Goal: Task Accomplishment & Management: Use online tool/utility

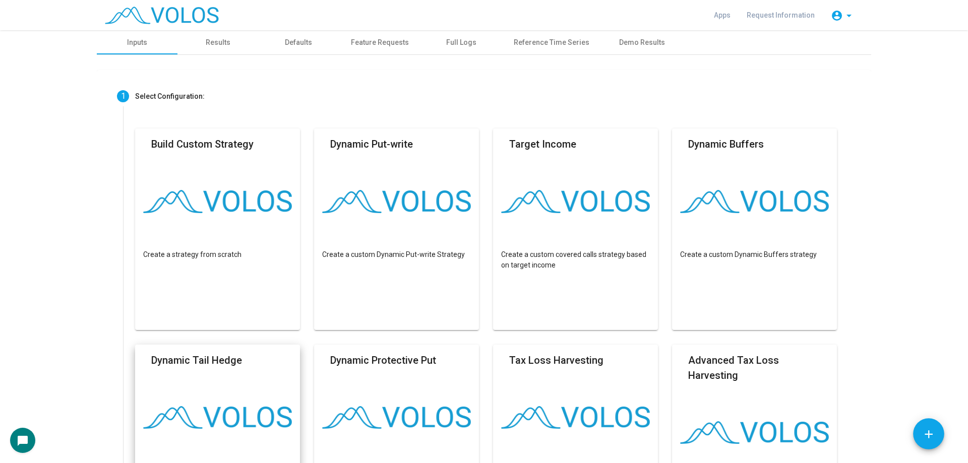
scroll to position [403, 0]
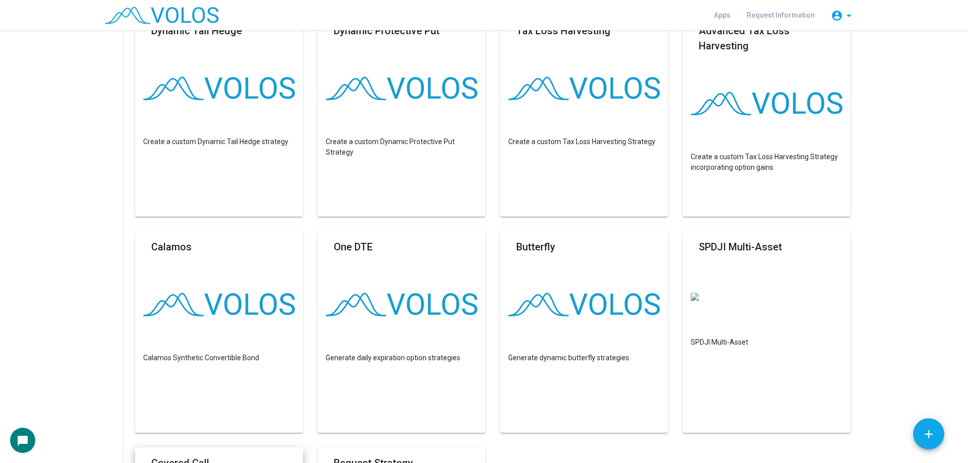
scroll to position [454, 0]
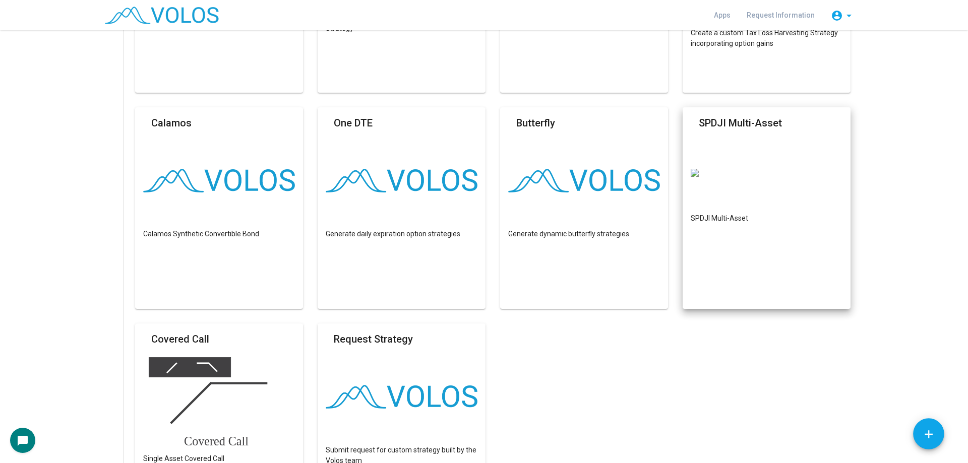
click at [796, 177] on img at bounding box center [767, 173] width 152 height 8
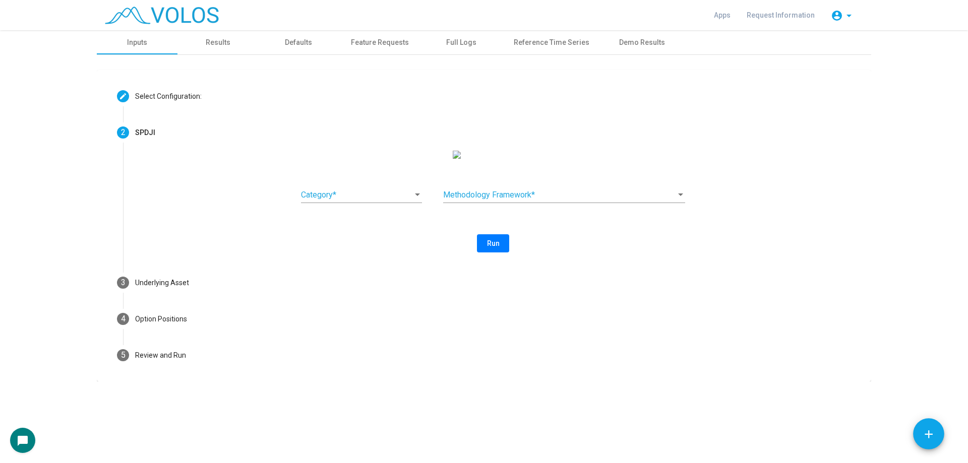
scroll to position [0, 0]
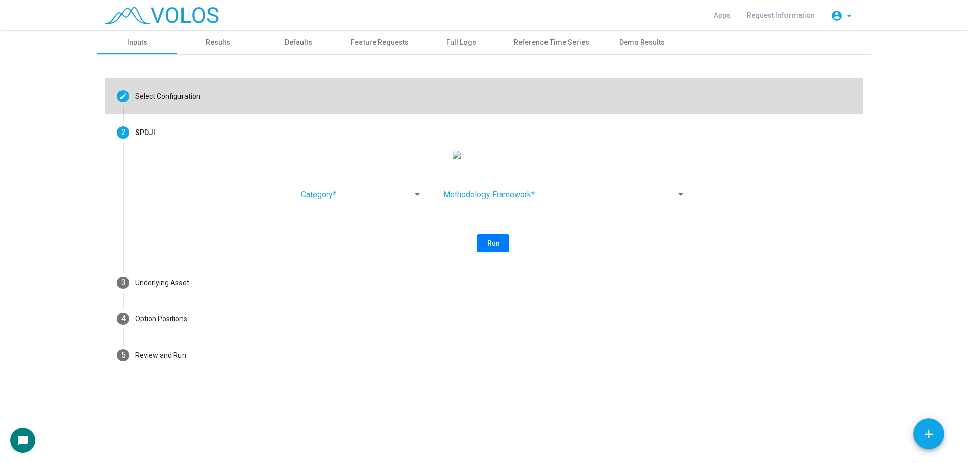
click at [311, 96] on mat-step-header "Editable create Select Configuration:" at bounding box center [484, 96] width 759 height 36
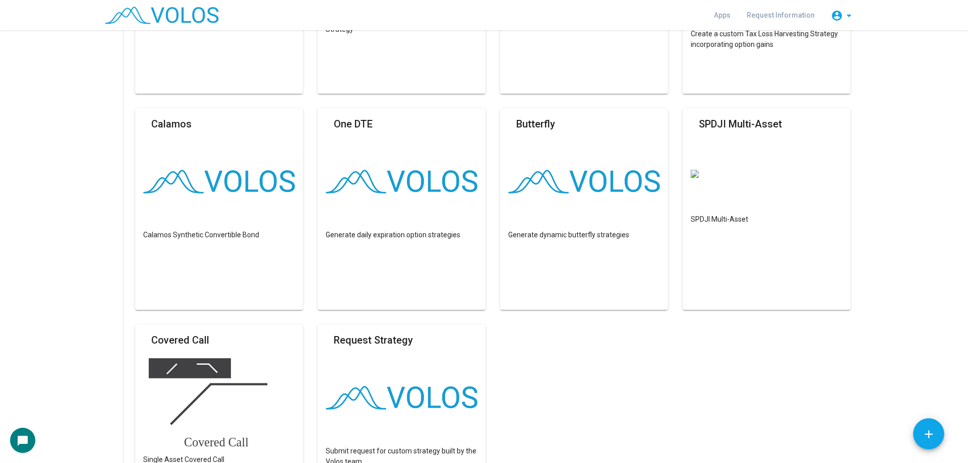
scroll to position [454, 0]
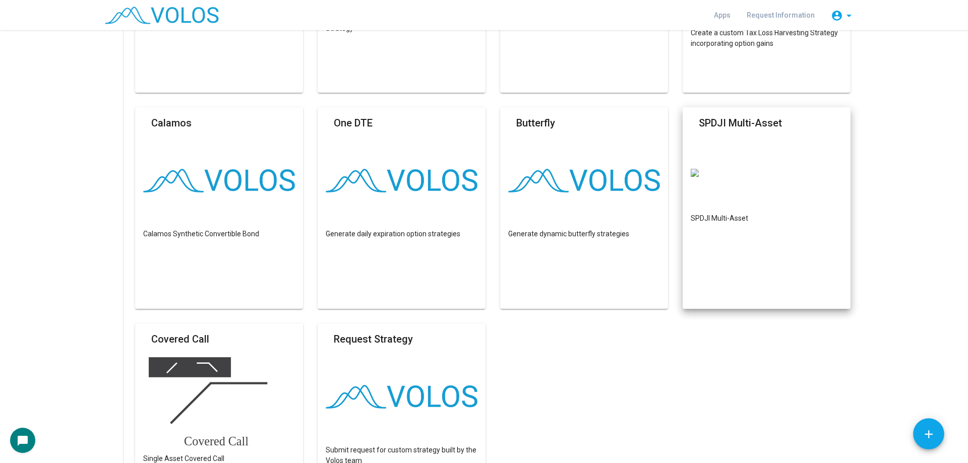
click at [885, 242] on as-strategy-engine-wrapper "**********" at bounding box center [484, 133] width 968 height 1115
click at [780, 177] on img at bounding box center [767, 173] width 152 height 8
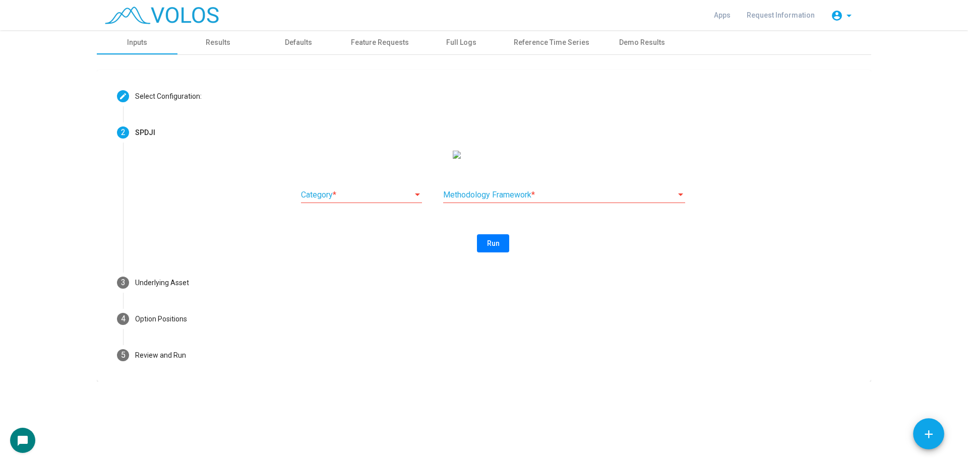
scroll to position [0, 0]
click at [395, 200] on span at bounding box center [357, 195] width 112 height 9
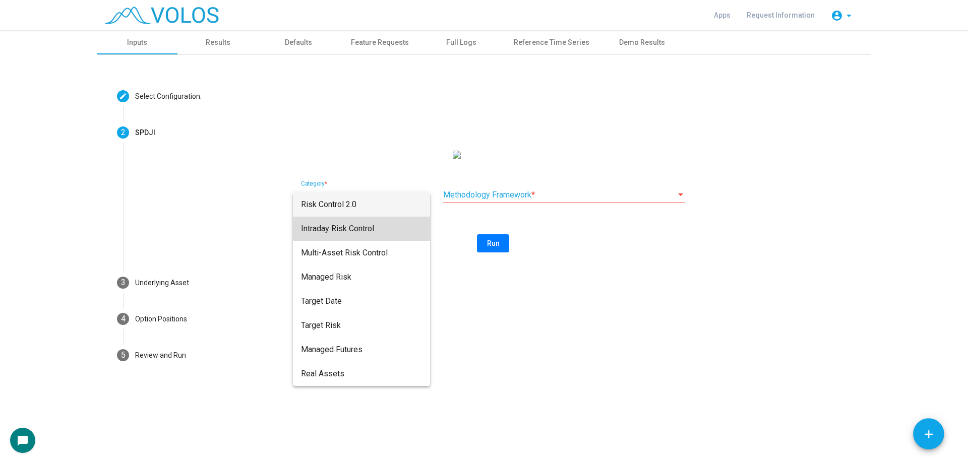
click at [370, 236] on span "Intraday Risk Control" at bounding box center [361, 229] width 121 height 24
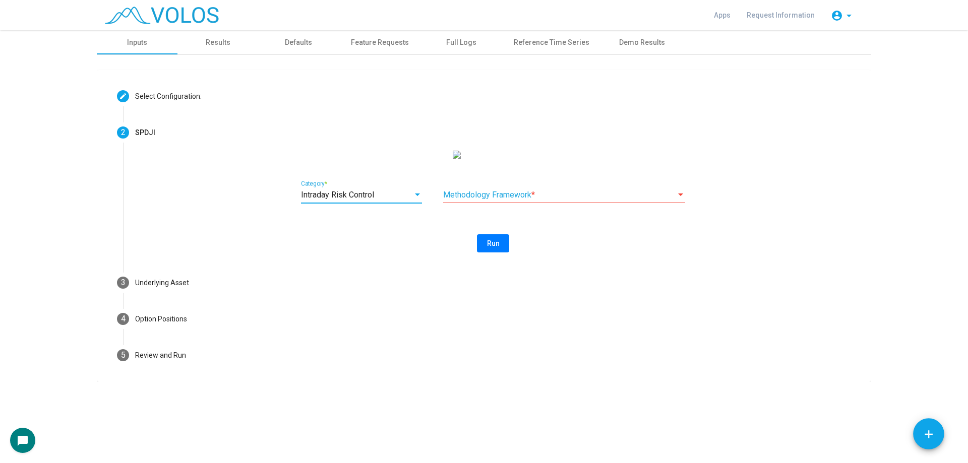
click at [497, 200] on span at bounding box center [559, 195] width 233 height 9
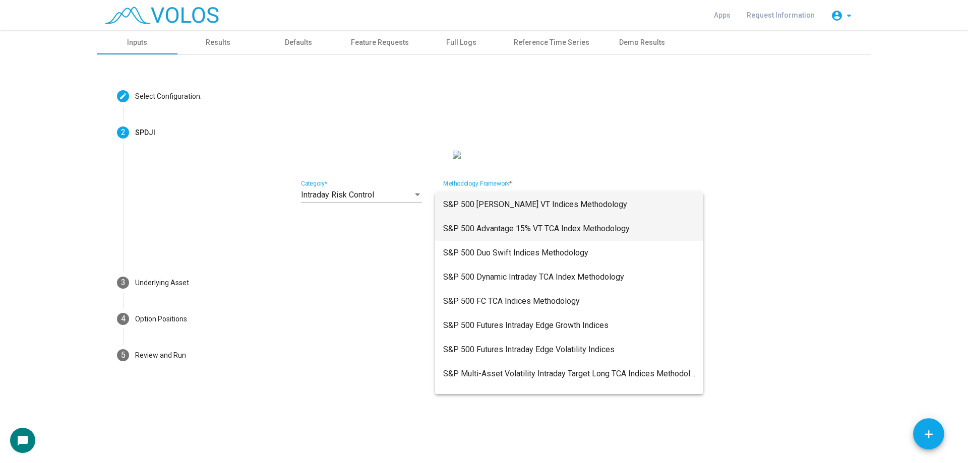
click at [612, 230] on span "S&P 500 Advantage 15% VT TCA Index Methodology" at bounding box center [569, 229] width 252 height 24
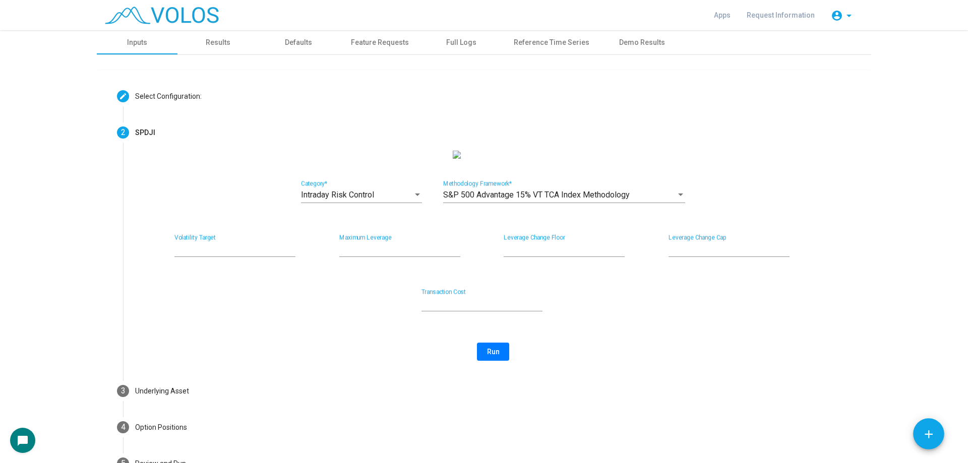
click at [396, 200] on div "Intraday Risk Control" at bounding box center [357, 195] width 112 height 9
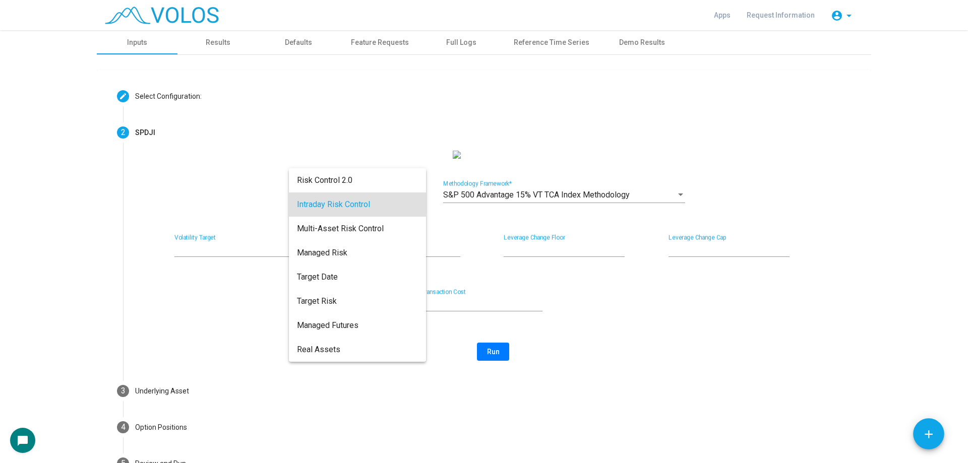
click at [468, 235] on div at bounding box center [484, 231] width 968 height 463
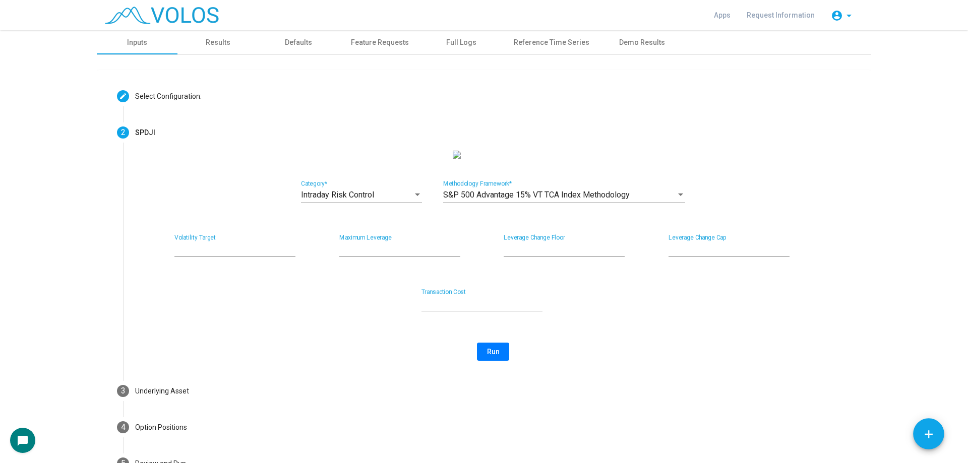
click at [389, 203] on div "Intraday Risk Control Category *" at bounding box center [361, 192] width 121 height 23
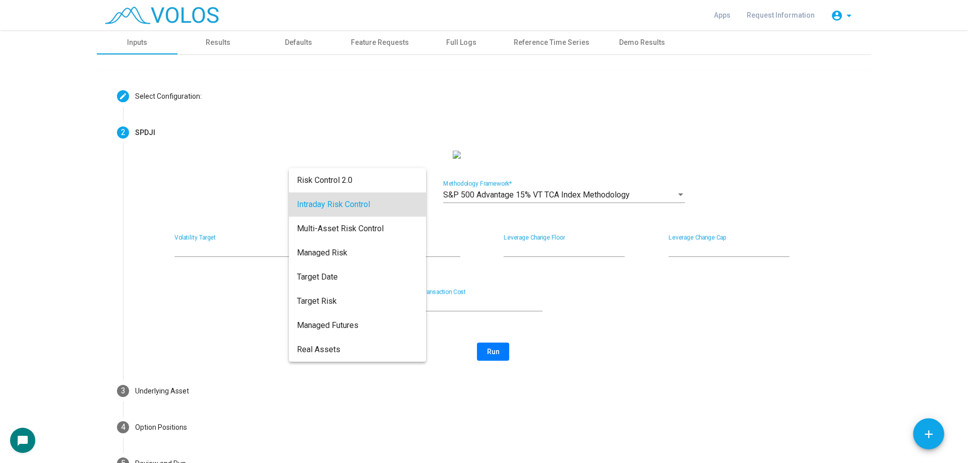
click at [454, 223] on div at bounding box center [484, 231] width 968 height 463
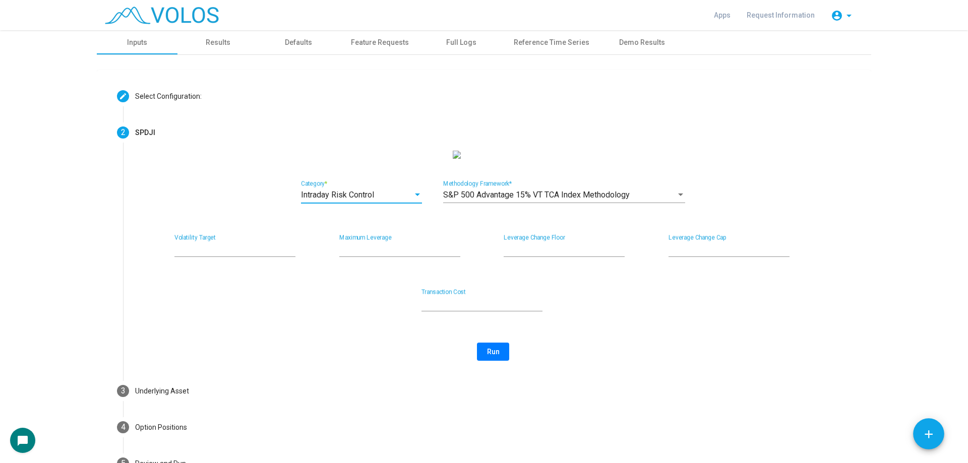
click at [398, 200] on div "Intraday Risk Control" at bounding box center [357, 195] width 112 height 9
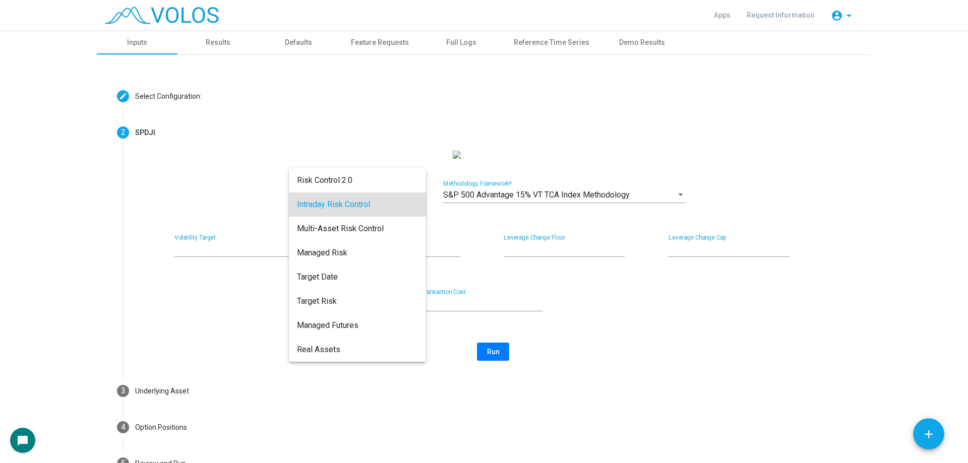
click at [500, 216] on div at bounding box center [484, 231] width 968 height 463
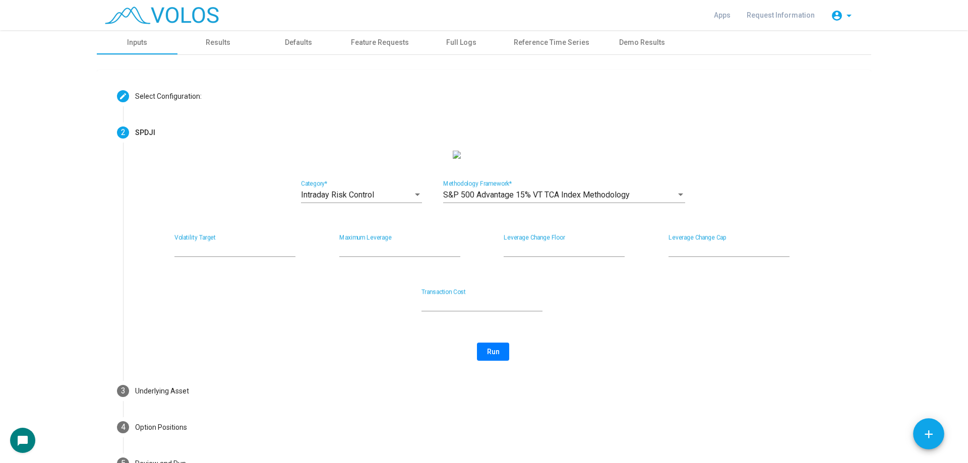
click at [535, 200] on span "S&P 500 Advantage 15% VT TCA Index Methodology" at bounding box center [536, 195] width 187 height 10
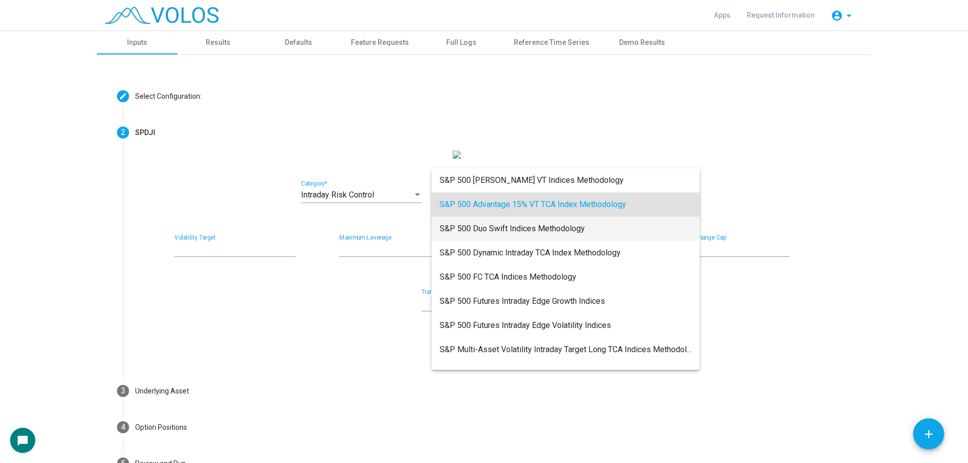
click at [565, 233] on span "S&P 500 Duo Swift Indices Methodology" at bounding box center [566, 229] width 252 height 24
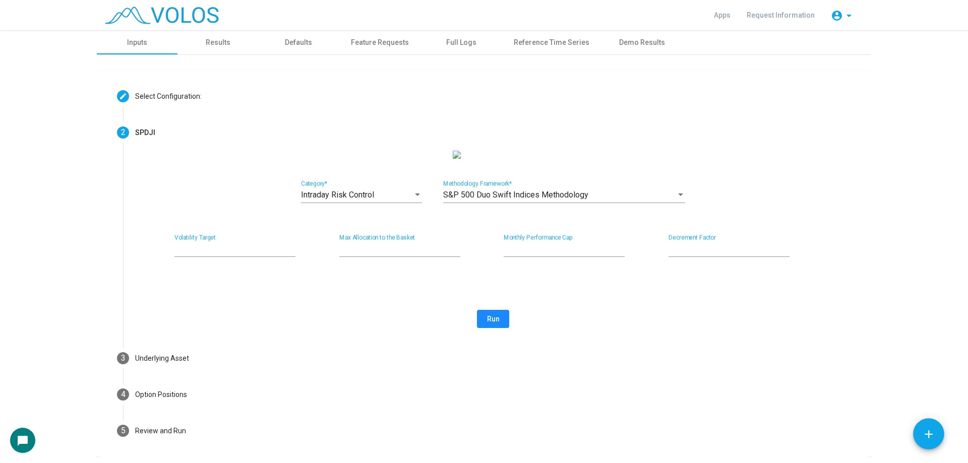
click at [494, 323] on span "Run" at bounding box center [493, 319] width 13 height 8
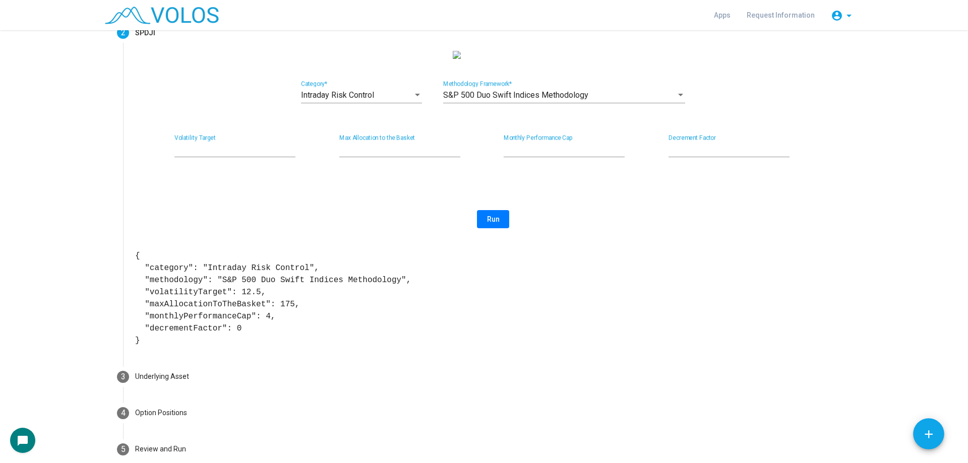
scroll to position [101, 0]
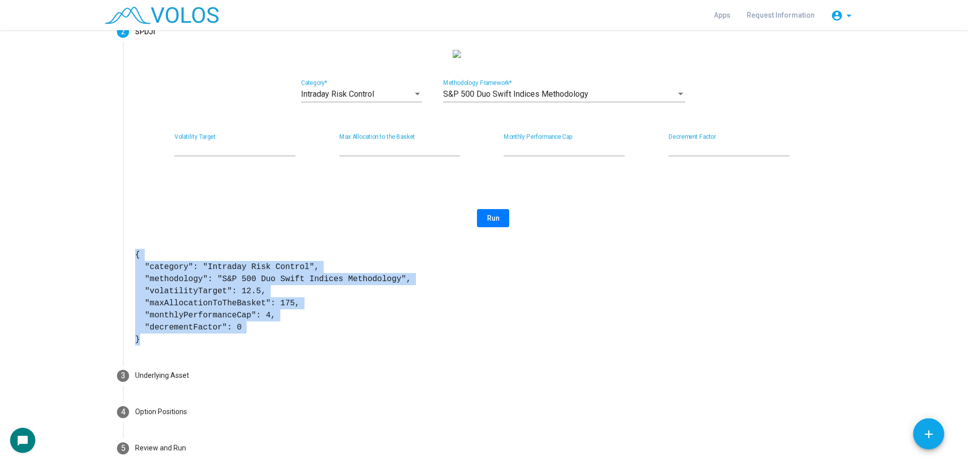
drag, startPoint x: 133, startPoint y: 265, endPoint x: 209, endPoint y: 353, distance: 115.8
click at [209, 346] on pre "{ "category": "Intraday Risk Control", "methodology": "S&P 500 Duo Swift Indice…" at bounding box center [493, 297] width 716 height 97
click at [173, 277] on pre "{ "category": "Intraday Risk Control", "methodology": "S&P 500 Duo Swift Indice…" at bounding box center [493, 297] width 716 height 97
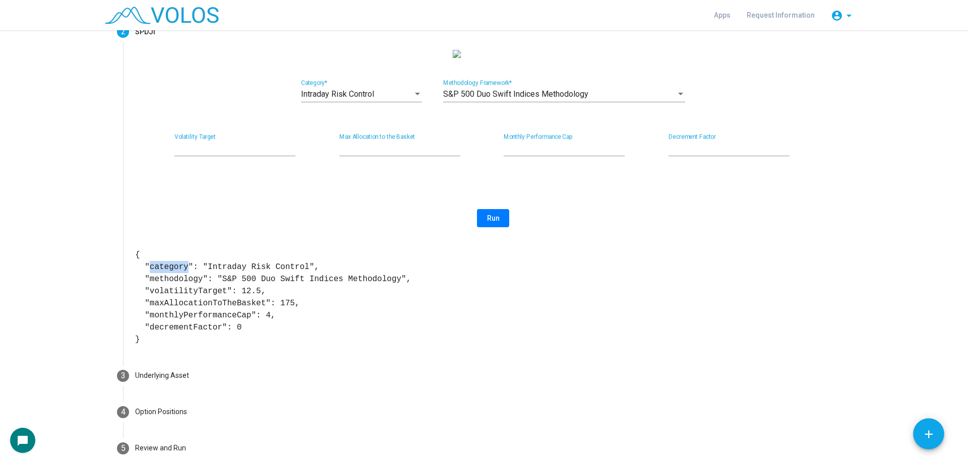
click at [173, 277] on pre "{ "category": "Intraday Risk Control", "methodology": "S&P 500 Duo Swift Indice…" at bounding box center [493, 297] width 716 height 97
click at [177, 285] on pre "{ "category": "Intraday Risk Control", "methodology": "S&P 500 Duo Swift Indice…" at bounding box center [493, 297] width 716 height 97
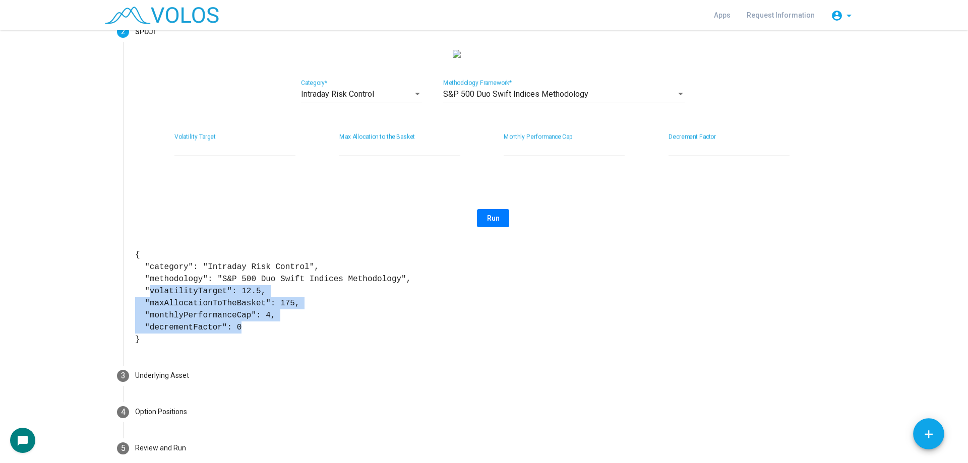
drag, startPoint x: 143, startPoint y: 302, endPoint x: 227, endPoint y: 332, distance: 89.7
click at [227, 332] on pre "{ "category": "Intraday Risk Control", "methodology": "S&P 500 Duo Swift Indice…" at bounding box center [493, 297] width 716 height 97
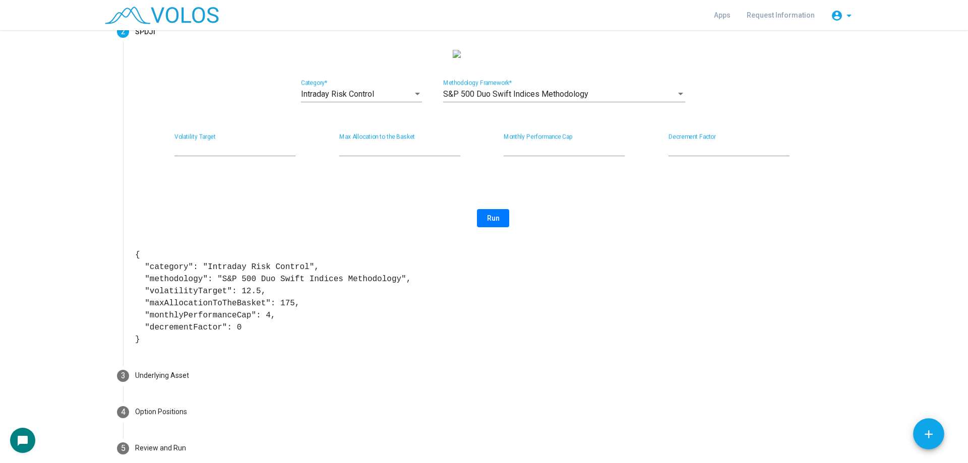
click at [501, 92] on div "S&P 500 Duo Swift Indices Methodology Methodology Framework *" at bounding box center [564, 91] width 242 height 23
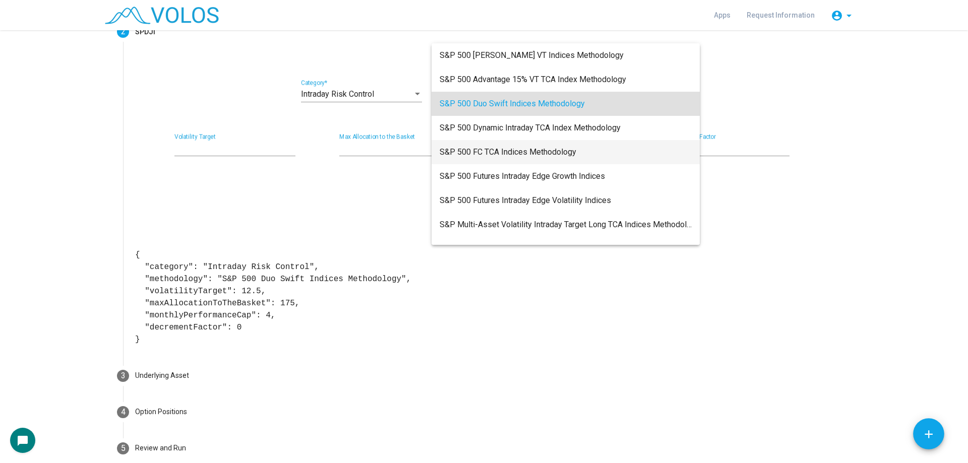
click at [551, 144] on span "S&P 500 FC TCA Indices Methodology" at bounding box center [566, 152] width 252 height 24
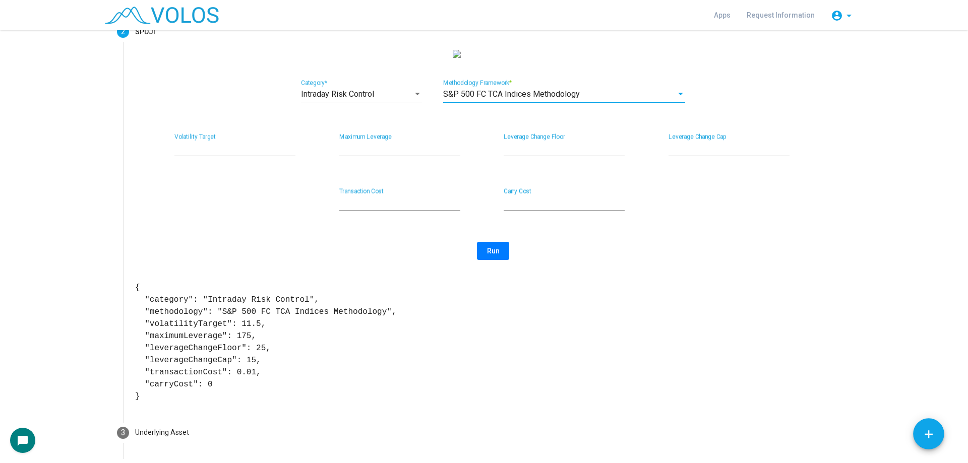
click at [599, 137] on div "Intraday Risk Control Category * S&P 500 FC TCA Indices Methodology Methodology…" at bounding box center [493, 226] width 716 height 353
click at [522, 99] on span "S&P 500 FC TCA Indices Methodology" at bounding box center [511, 94] width 137 height 10
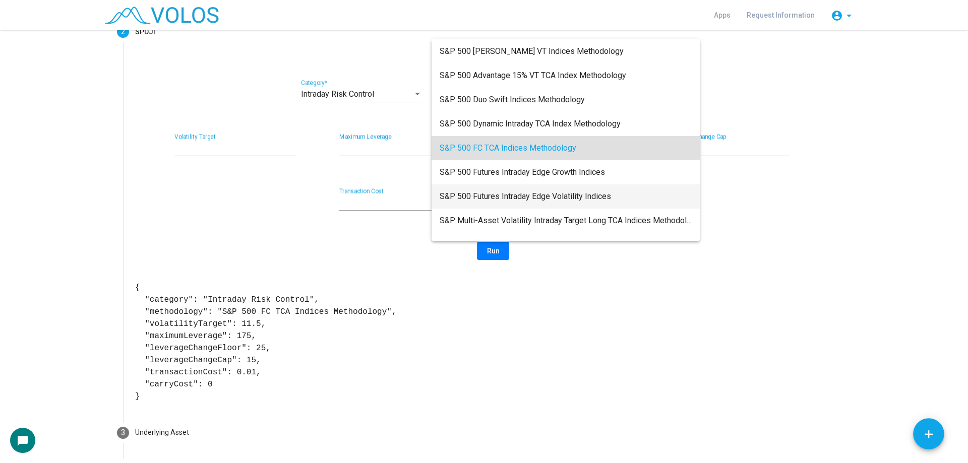
scroll to position [44, 0]
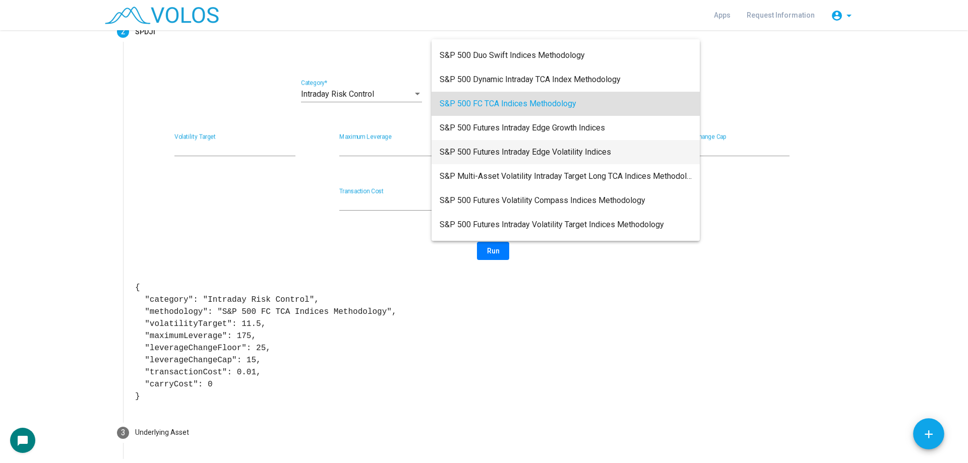
click at [583, 160] on span "S&P 500 Futures Intraday Edge Volatility Indices" at bounding box center [566, 152] width 252 height 24
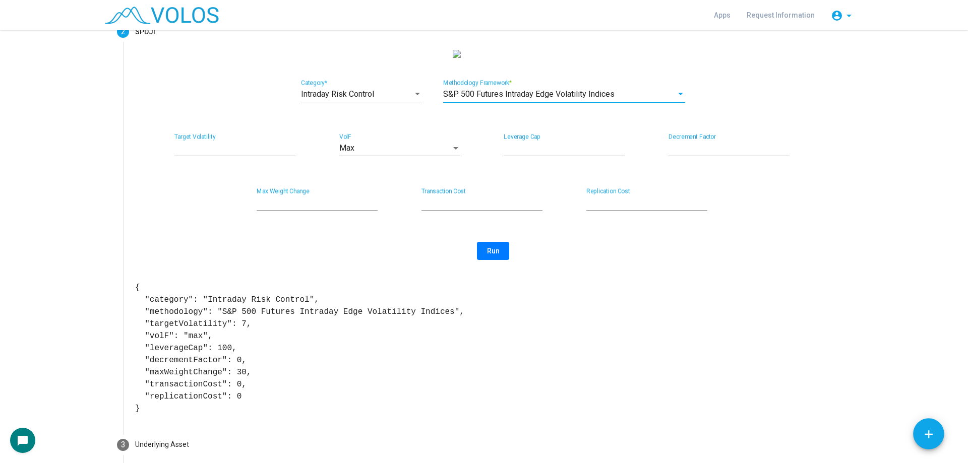
click at [390, 244] on div "Intraday Risk Control Category * S&P 500 Futures Intraday Edge Volatility Indic…" at bounding box center [493, 232] width 716 height 365
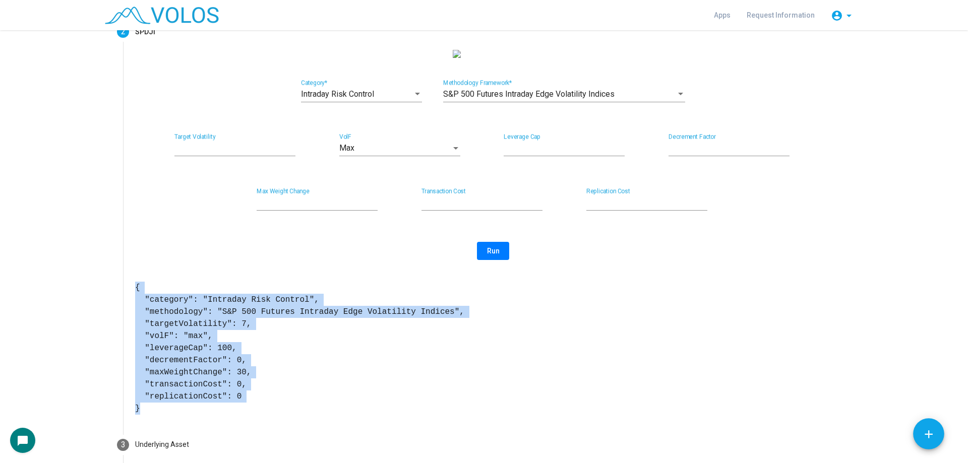
drag, startPoint x: 128, startPoint y: 295, endPoint x: 209, endPoint y: 415, distance: 144.9
click at [209, 415] on div "Intraday Risk Control Category * S&P 500 Futures Intraday Edge Volatility Indic…" at bounding box center [493, 238] width 740 height 377
click at [263, 396] on pre "{ "category": "Intraday Risk Control", "methodology": "S&P 500 Futures Intraday…" at bounding box center [493, 348] width 716 height 133
drag, startPoint x: 133, startPoint y: 298, endPoint x: 209, endPoint y: 416, distance: 140.0
click at [209, 415] on pre "{ "category": "Intraday Risk Control", "methodology": "S&P 500 Futures Intraday…" at bounding box center [493, 348] width 716 height 133
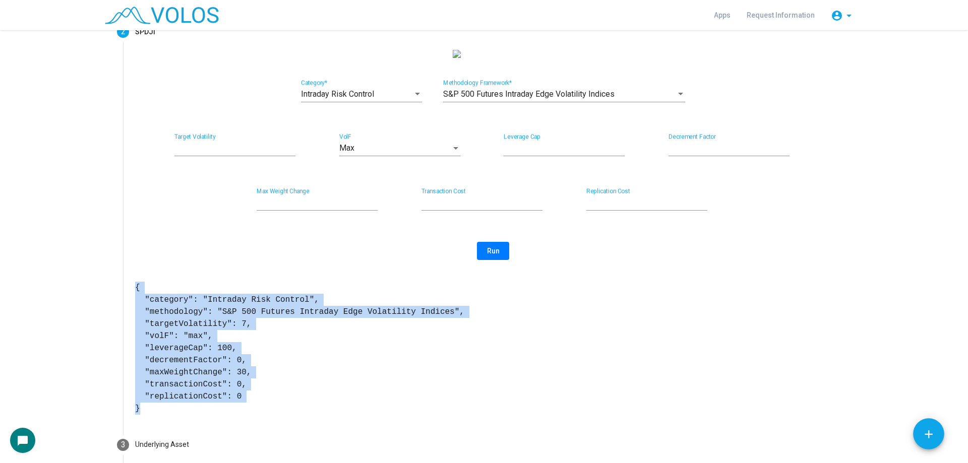
click at [234, 413] on pre "{ "category": "Intraday Risk Control", "methodology": "S&P 500 Futures Intraday…" at bounding box center [493, 348] width 716 height 133
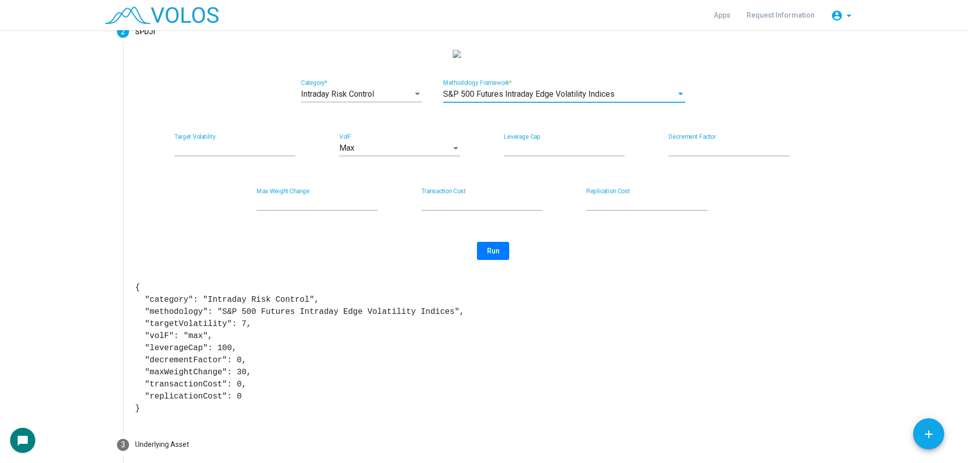
click at [499, 99] on span "S&P 500 Futures Intraday Edge Volatility Indices" at bounding box center [528, 94] width 171 height 10
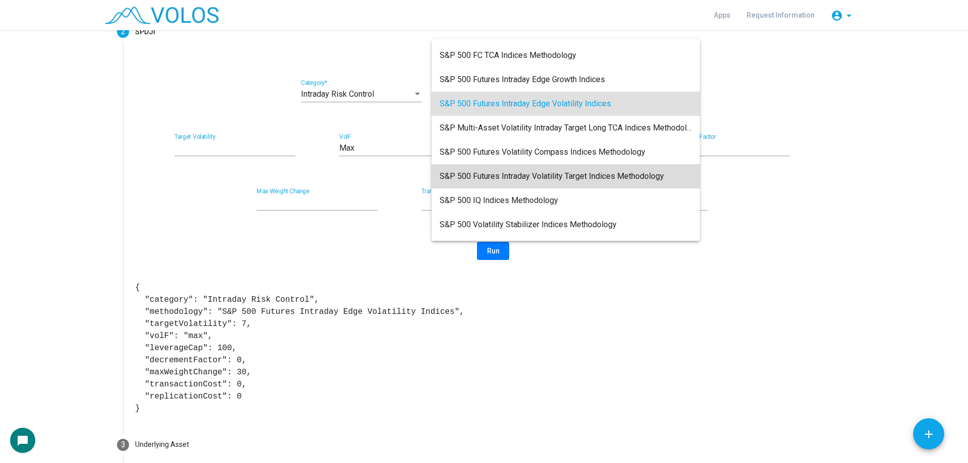
click at [569, 181] on span "S&P 500 Futures Intraday Volatility Target Indices Methodology" at bounding box center [566, 176] width 252 height 24
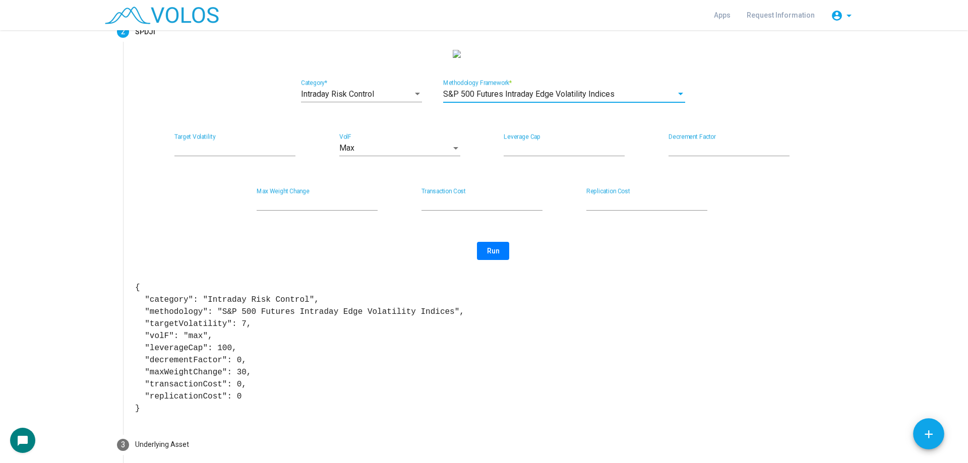
scroll to position [113, 0]
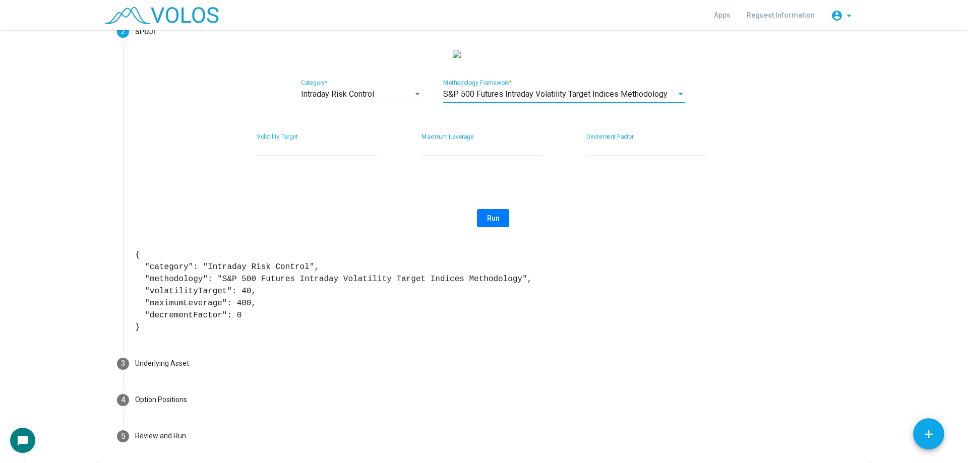
click at [377, 99] on div "Intraday Risk Control" at bounding box center [357, 94] width 112 height 9
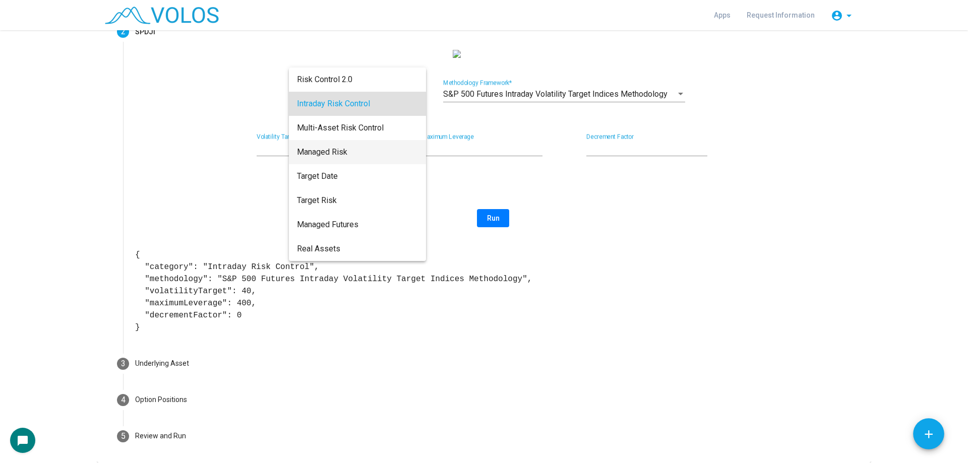
click at [378, 151] on span "Managed Risk" at bounding box center [357, 152] width 121 height 24
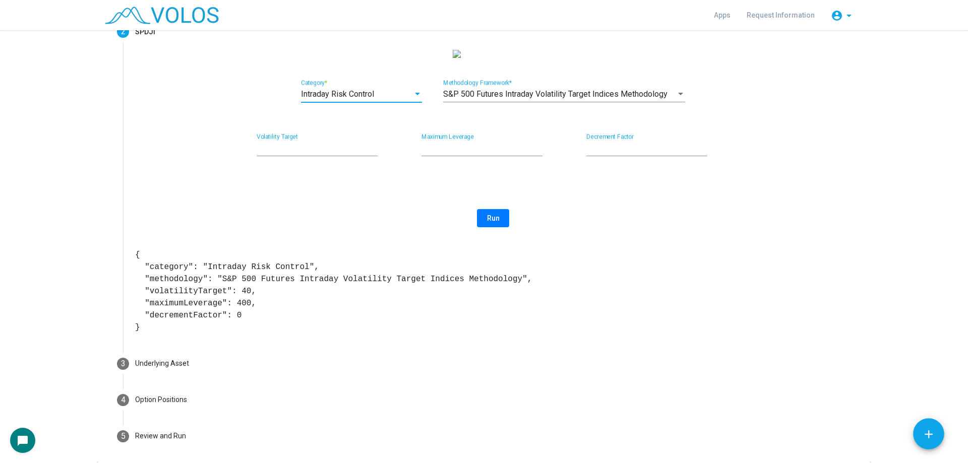
scroll to position [38, 0]
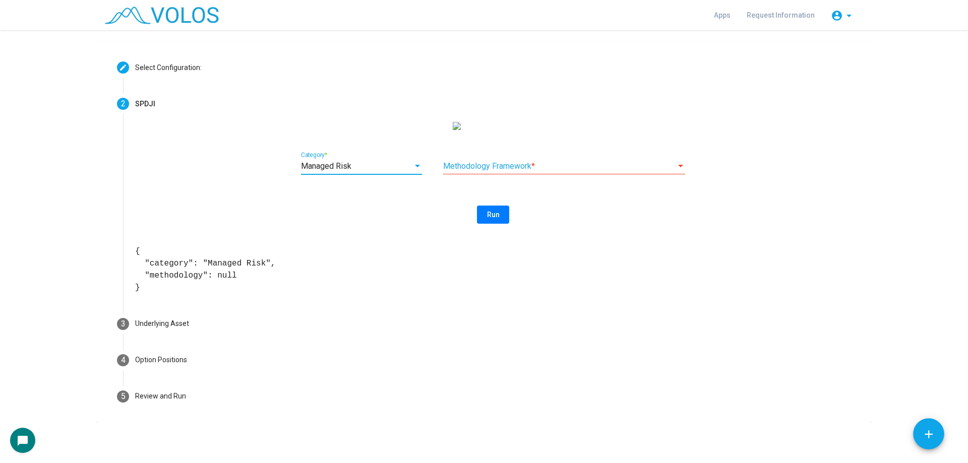
click at [527, 163] on span at bounding box center [559, 166] width 233 height 9
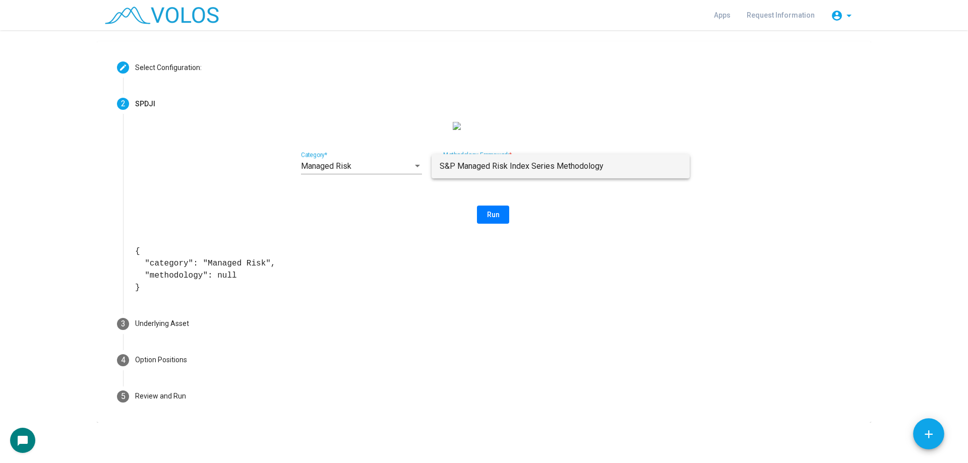
click at [608, 165] on span "S&P Managed Risk Index Series Methodology" at bounding box center [561, 166] width 242 height 24
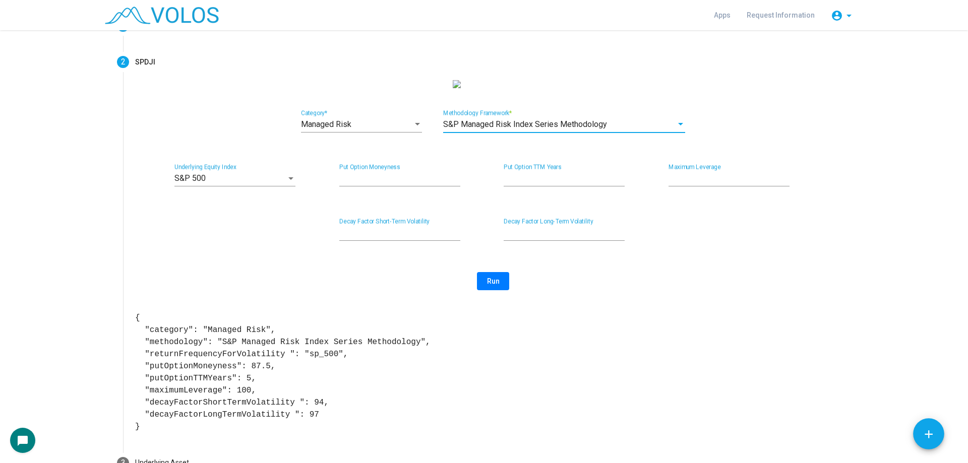
scroll to position [89, 0]
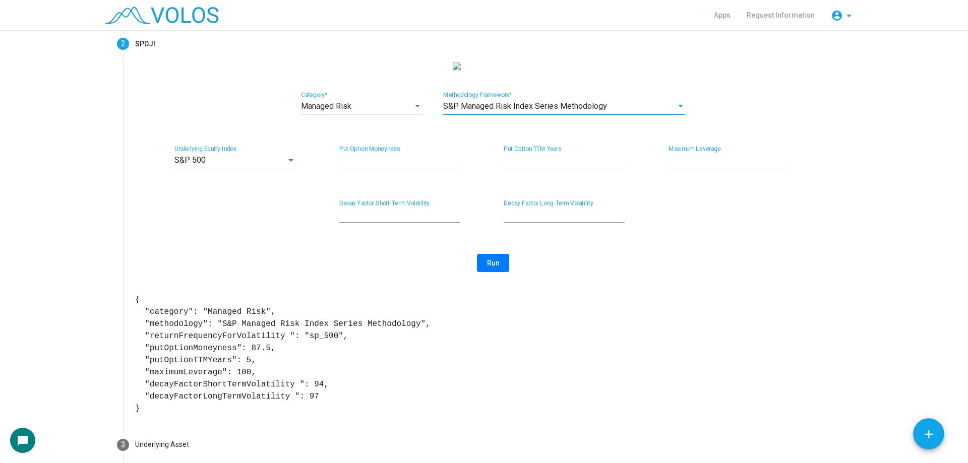
click at [398, 272] on div "Run" at bounding box center [493, 263] width 716 height 18
click at [549, 165] on input "*" at bounding box center [564, 160] width 121 height 9
click at [647, 222] on div "** Decay Factor Short-Term Volatility ** Decay Factor Long-Term Volatility" at bounding box center [493, 216] width 716 height 33
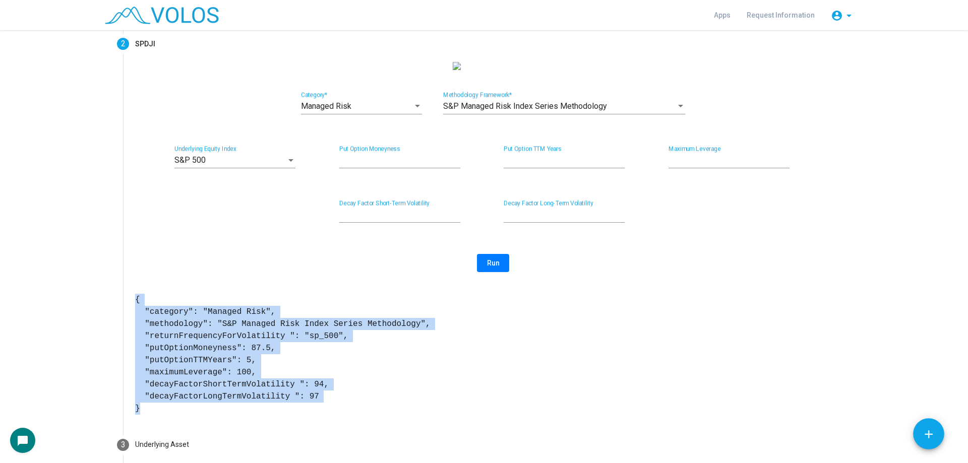
drag, startPoint x: 132, startPoint y: 308, endPoint x: 205, endPoint y: 419, distance: 132.6
click at [205, 415] on pre "{ "category": "Managed Risk", "methodology": "S&P Managed Risk Index Series Met…" at bounding box center [493, 354] width 716 height 121
drag, startPoint x: 130, startPoint y: 311, endPoint x: 169, endPoint y: 414, distance: 110.0
click at [169, 414] on div "Managed Risk Category * S&P Managed Risk Index Series Methodology Methodology F…" at bounding box center [493, 244] width 740 height 365
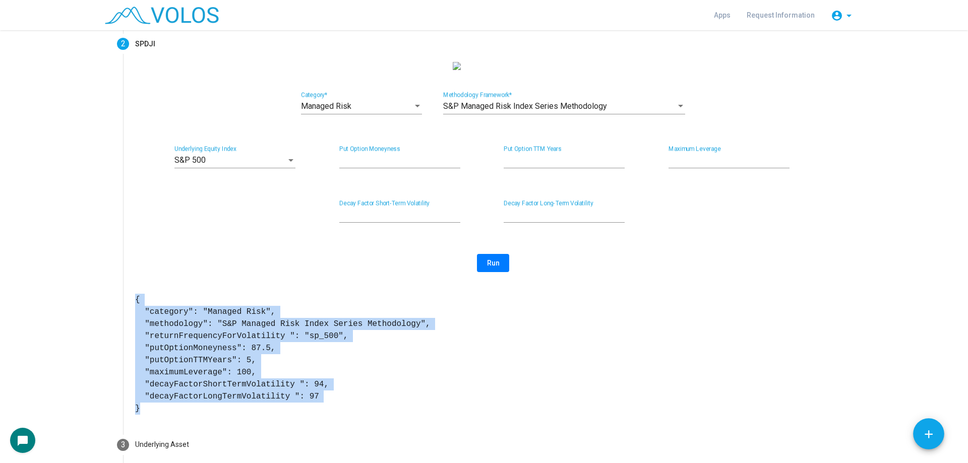
click at [169, 414] on pre "{ "category": "Managed Risk", "methodology": "S&P Managed Risk Index Series Met…" at bounding box center [493, 354] width 716 height 121
drag, startPoint x: 131, startPoint y: 310, endPoint x: 164, endPoint y: 417, distance: 111.7
click at [164, 417] on div "Managed Risk Category * S&P Managed Risk Index Series Methodology Methodology F…" at bounding box center [493, 244] width 740 height 365
click at [164, 415] on pre "{ "category": "Managed Risk", "methodology": "S&P Managed Risk Index Series Met…" at bounding box center [493, 354] width 716 height 121
drag, startPoint x: 132, startPoint y: 313, endPoint x: 164, endPoint y: 413, distance: 105.6
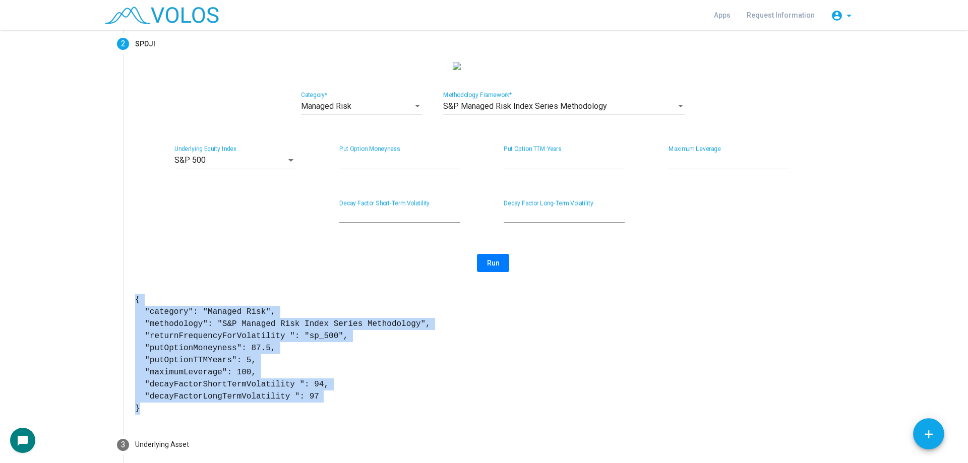
click at [164, 413] on pre "{ "category": "Managed Risk", "methodology": "S&P Managed Risk Index Series Met…" at bounding box center [493, 354] width 716 height 121
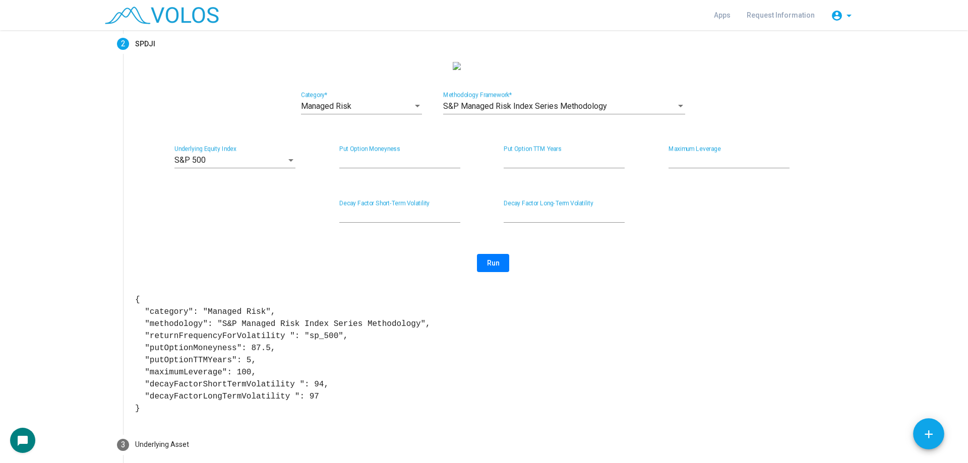
click at [129, 314] on div "Managed Risk Category * S&P Managed Risk Index Series Methodology Methodology F…" at bounding box center [493, 244] width 740 height 365
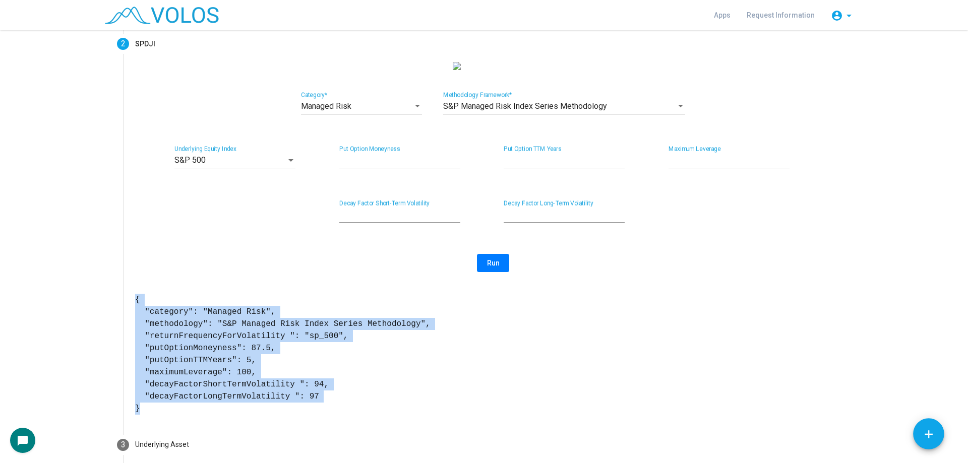
drag, startPoint x: 130, startPoint y: 310, endPoint x: 174, endPoint y: 423, distance: 121.8
click at [174, 423] on div "Managed Risk Category * S&P Managed Risk Index Series Methodology Methodology F…" at bounding box center [493, 244] width 740 height 365
click at [176, 415] on pre "{ "category": "Managed Risk", "methodology": "S&P Managed Risk Index Series Met…" at bounding box center [493, 354] width 716 height 121
drag, startPoint x: 131, startPoint y: 310, endPoint x: 175, endPoint y: 421, distance: 119.3
click at [175, 415] on pre "{ "category": "Managed Risk", "methodology": "S&P Managed Risk Index Series Met…" at bounding box center [493, 354] width 716 height 121
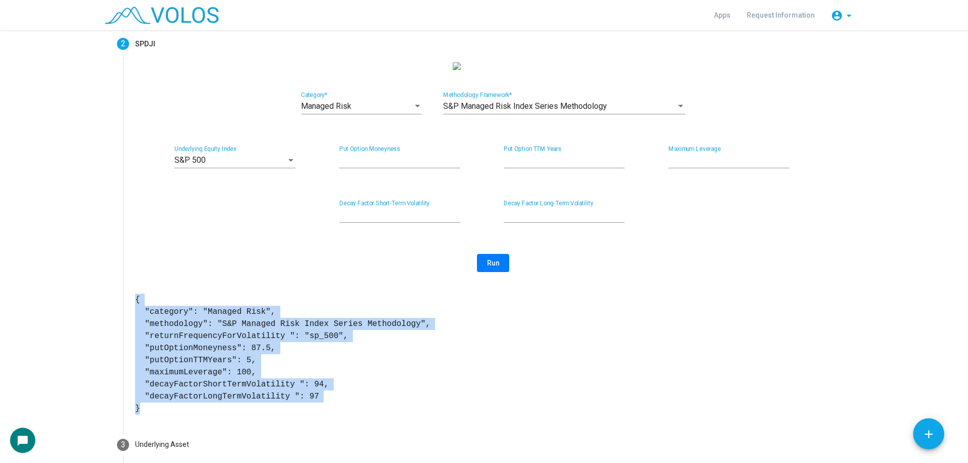
click at [175, 415] on pre "{ "category": "Managed Risk", "methodology": "S&P Managed Risk Index Series Met…" at bounding box center [493, 354] width 716 height 121
drag, startPoint x: 132, startPoint y: 307, endPoint x: 175, endPoint y: 413, distance: 114.4
click at [175, 413] on pre "{ "category": "Managed Risk", "methodology": "S&P Managed Risk Index Series Met…" at bounding box center [493, 354] width 716 height 121
click at [176, 414] on pre "{ "category": "Managed Risk", "methodology": "S&P Managed Risk Index Series Met…" at bounding box center [493, 354] width 716 height 121
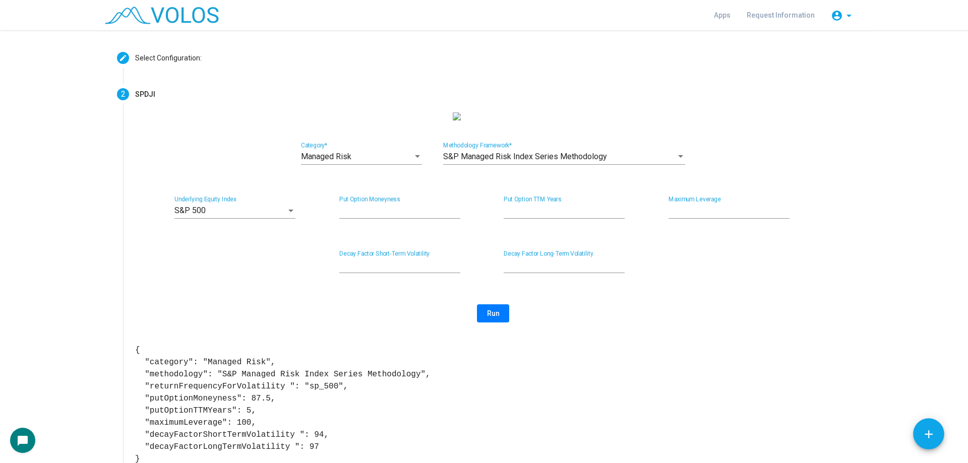
scroll to position [0, 0]
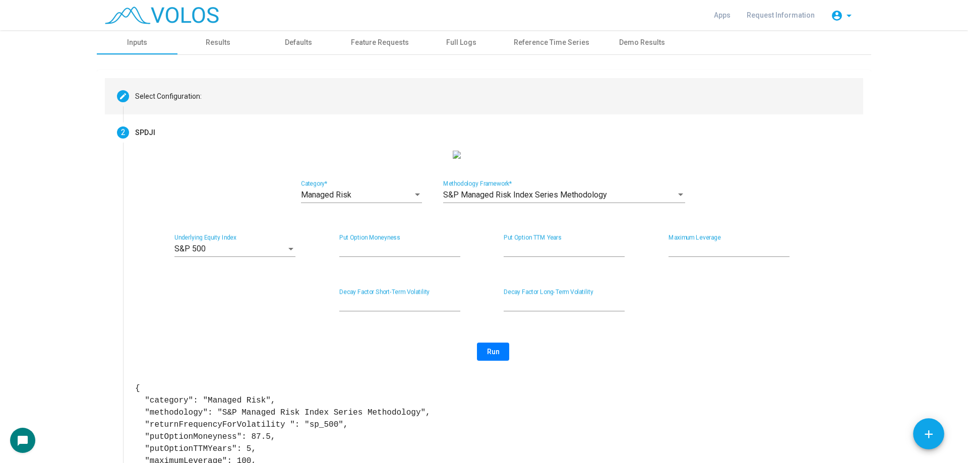
click at [220, 98] on mat-step-header "Editable create Select Configuration:" at bounding box center [484, 96] width 759 height 36
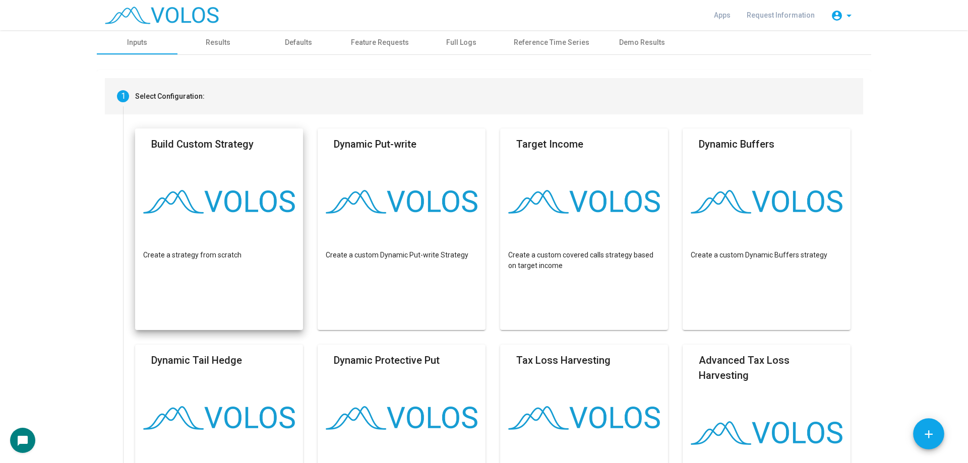
click at [234, 163] on mat-card "Build Custom Strategy Create a strategy from scratch" at bounding box center [219, 230] width 168 height 202
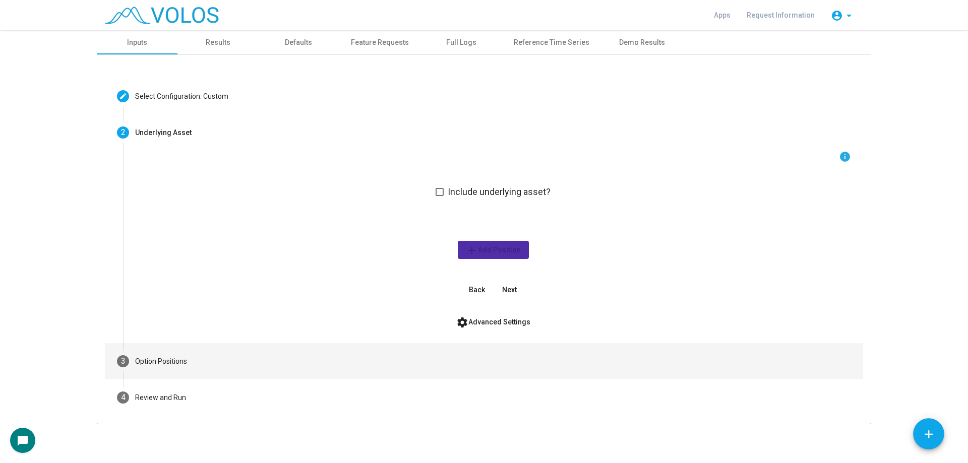
click at [231, 348] on mat-step-header "3 Option Positions" at bounding box center [484, 361] width 759 height 36
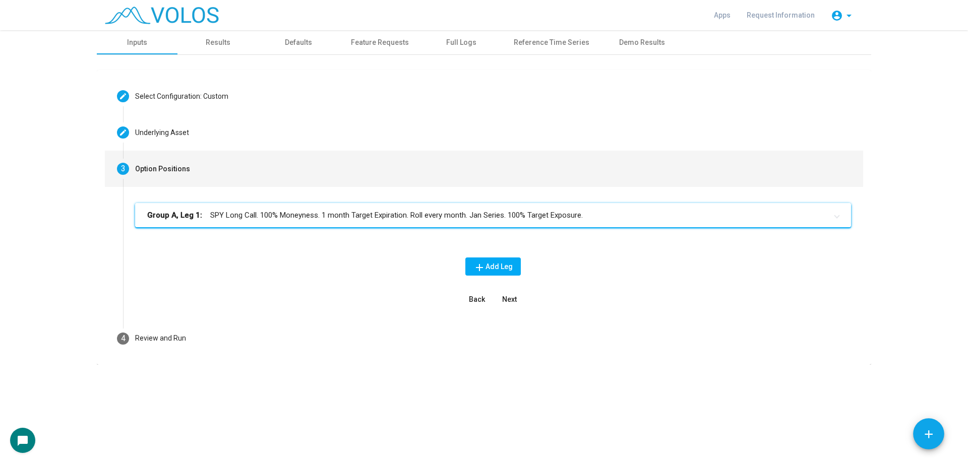
click at [313, 217] on mat-panel-title "Group A, Leg 1: SPY Long Call. 100% Moneyness. 1 month Target Expiration. Roll …" at bounding box center [487, 216] width 680 height 12
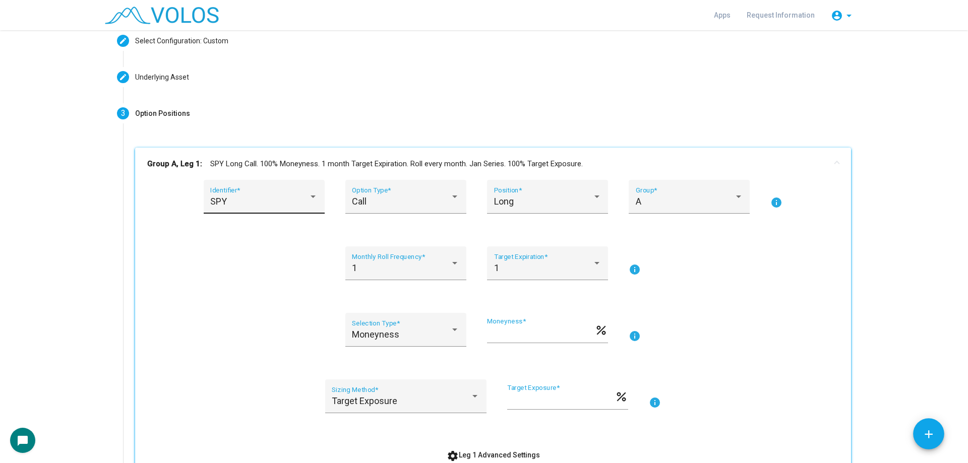
scroll to position [151, 0]
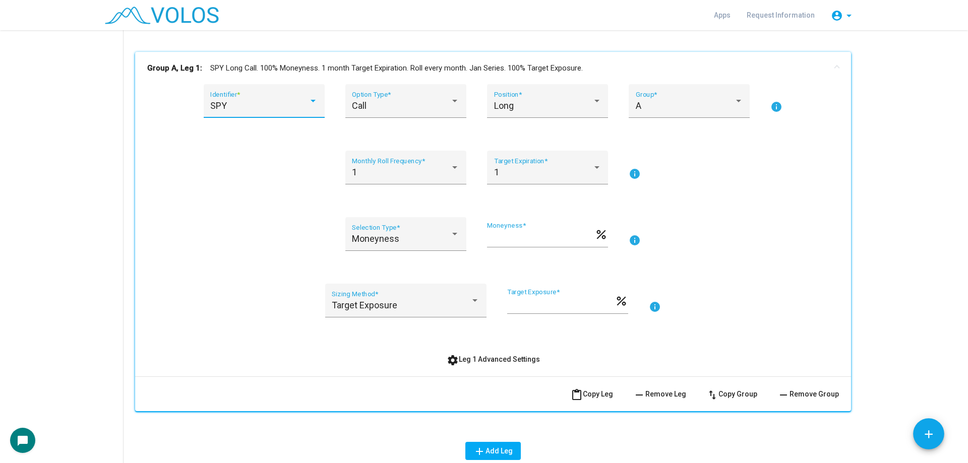
click at [278, 107] on div "SPY" at bounding box center [259, 106] width 98 height 10
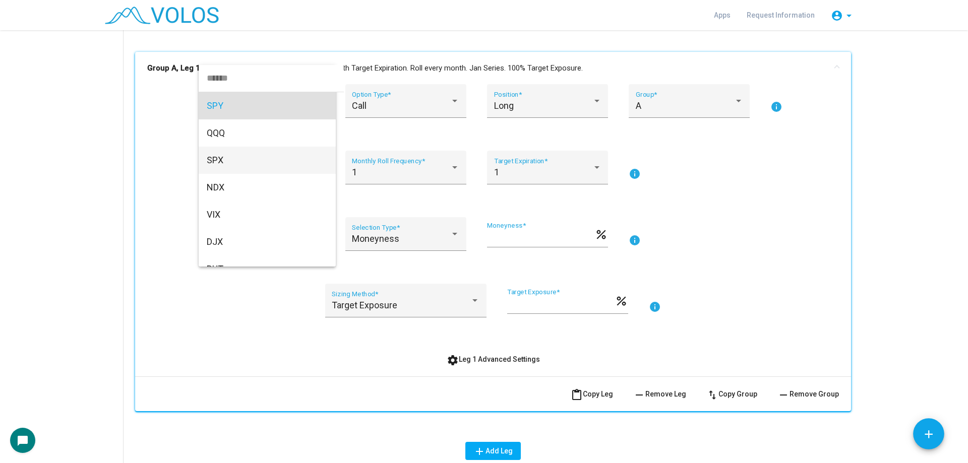
click at [254, 163] on span "SPX" at bounding box center [267, 160] width 121 height 27
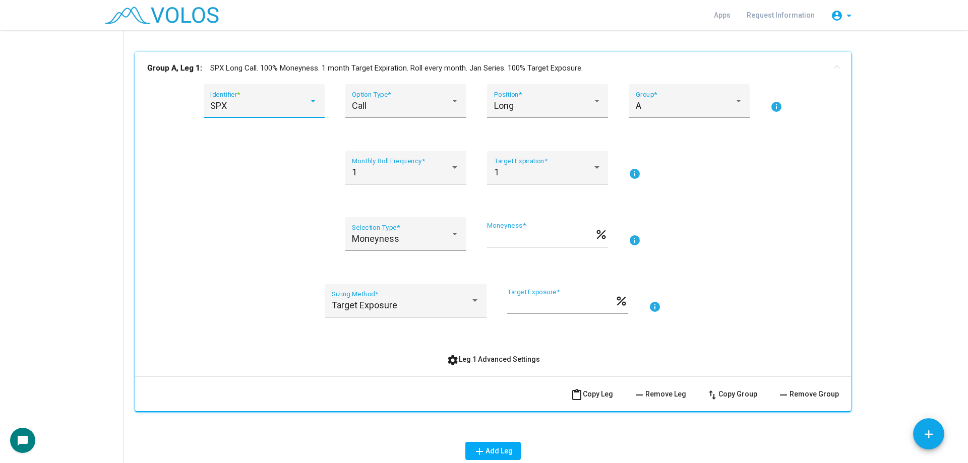
click at [266, 204] on div "SPX Identifier * Call Option Type * Long Position * A Group * info 1 Monthly Ro…" at bounding box center [493, 226] width 692 height 284
click at [404, 179] on div "1 Monthly Roll Frequency *" at bounding box center [405, 171] width 107 height 27
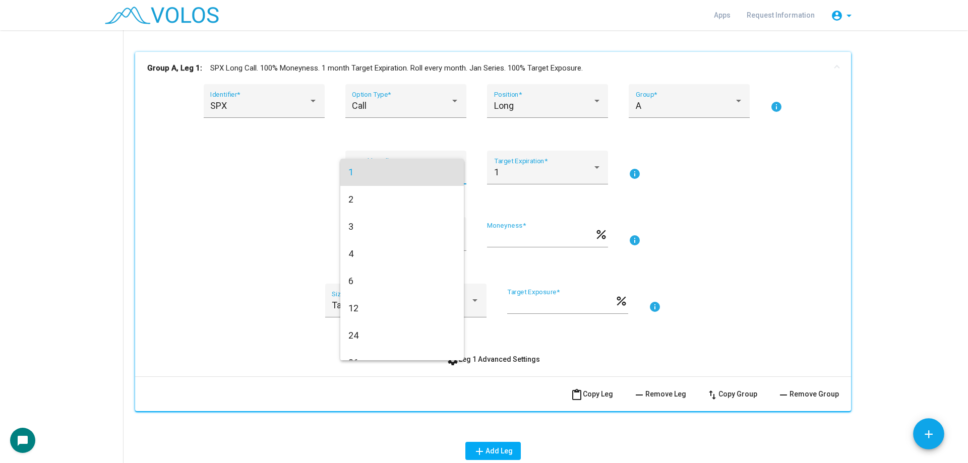
click at [368, 175] on span "1" at bounding box center [402, 172] width 107 height 27
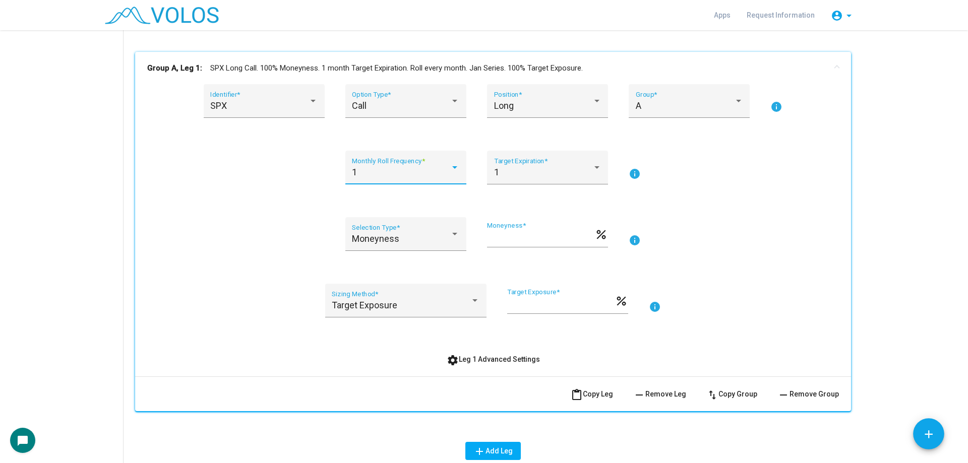
click at [486, 358] on span "settings Leg 1 Advanced Settings" at bounding box center [493, 360] width 93 height 8
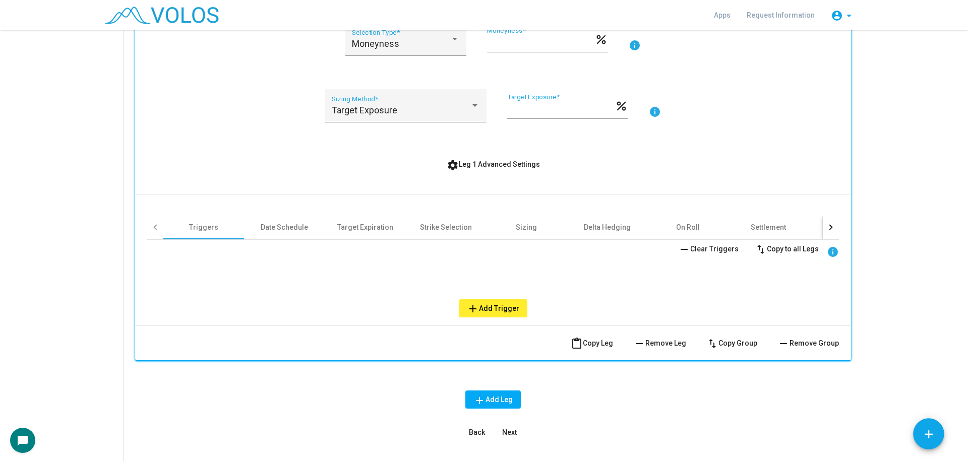
scroll to position [353, 0]
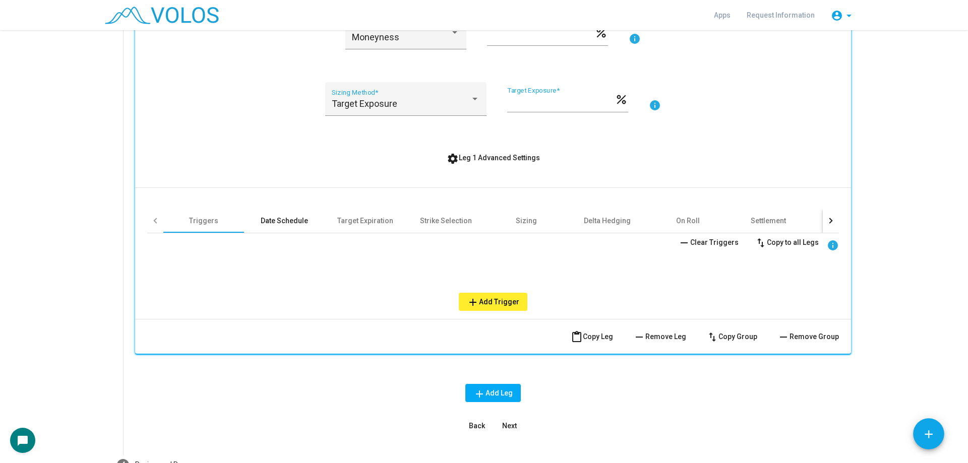
click at [305, 214] on div "Date Schedule" at bounding box center [284, 221] width 81 height 24
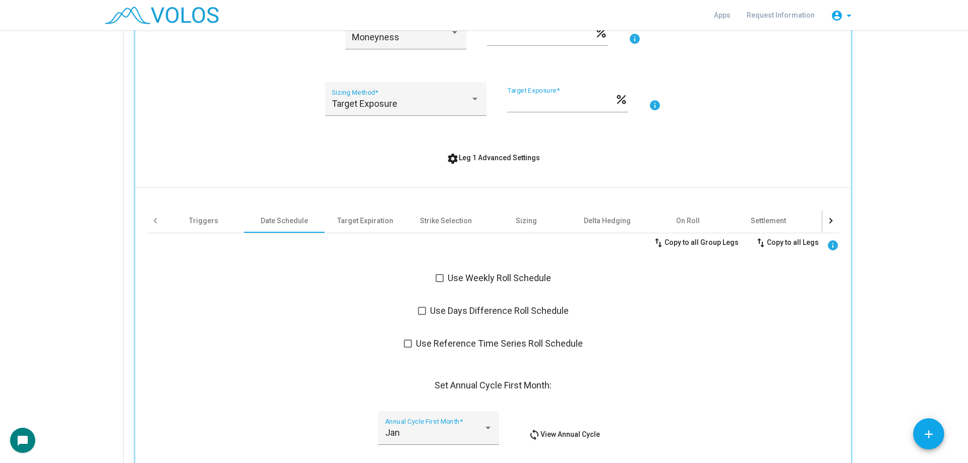
click at [472, 314] on span "Use Days Difference Roll Schedule" at bounding box center [499, 311] width 139 height 12
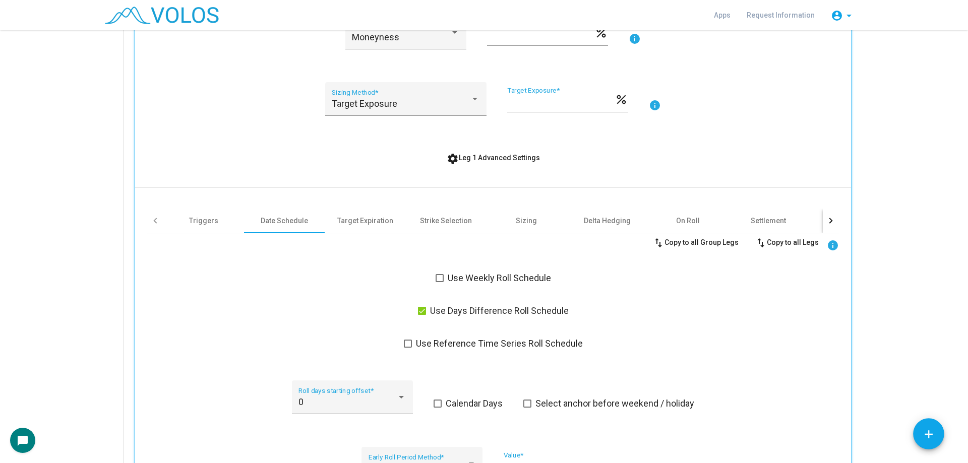
click at [470, 310] on span "Use Days Difference Roll Schedule" at bounding box center [499, 311] width 139 height 12
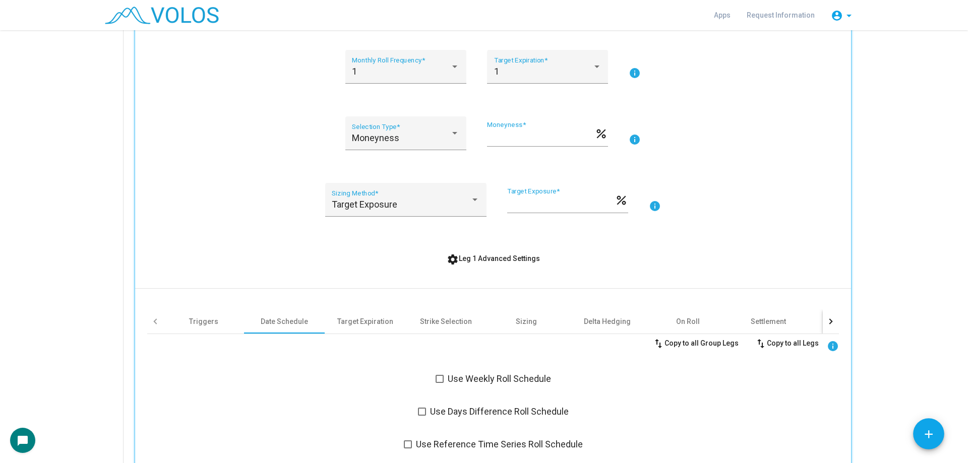
scroll to position [202, 0]
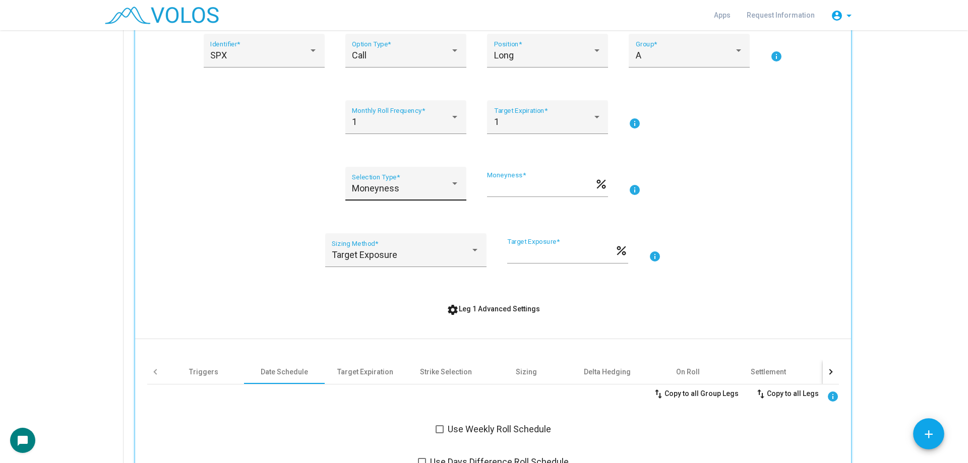
click at [410, 200] on div "Moneyness Selection Type *" at bounding box center [405, 187] width 107 height 27
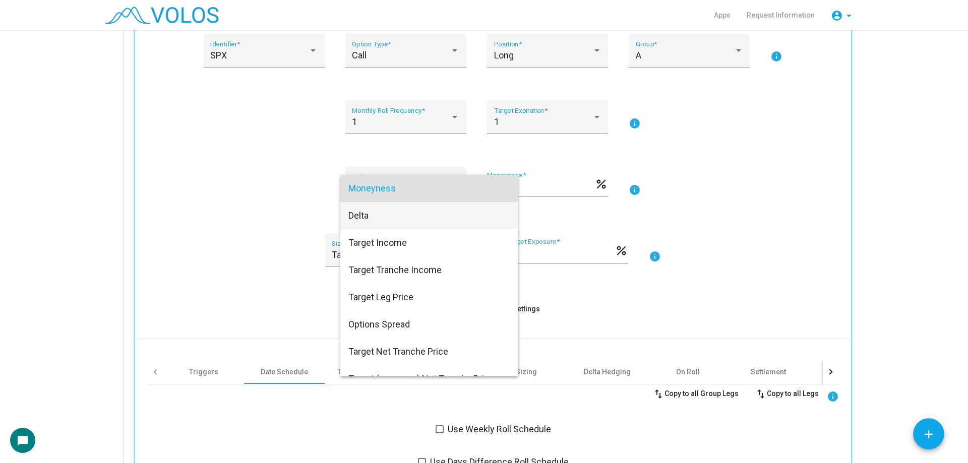
click at [375, 221] on span "Delta" at bounding box center [430, 215] width 162 height 27
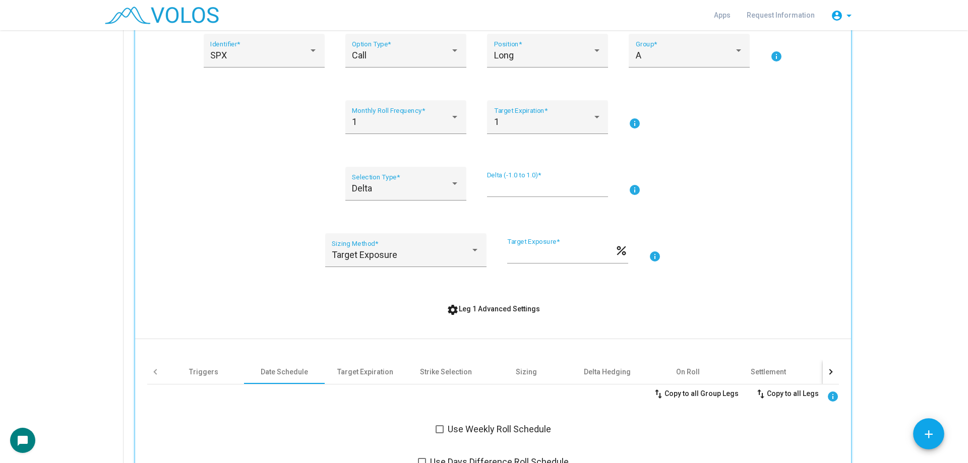
click at [433, 214] on div "SPX Identifier * Call Option Type * Long Position * A Group * info 1 Monthly Ro…" at bounding box center [493, 468] width 692 height 868
click at [417, 185] on div "Delta" at bounding box center [401, 189] width 98 height 10
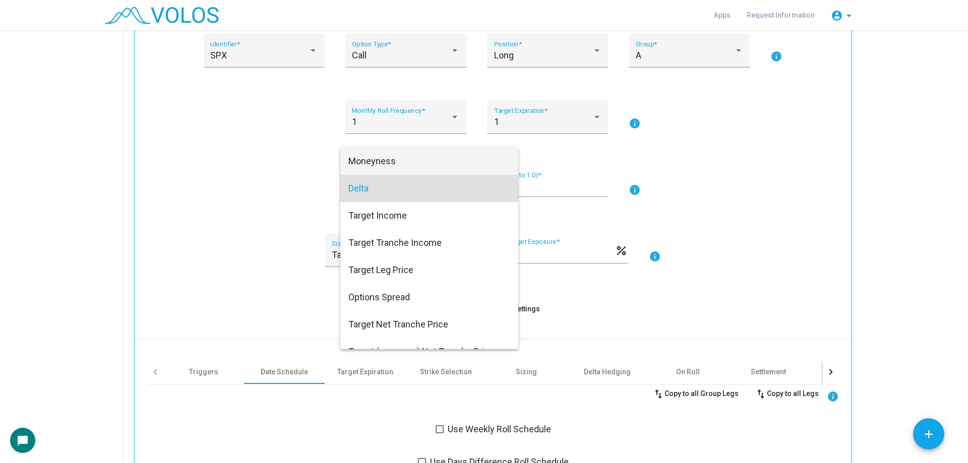
click at [380, 170] on span "Moneyness" at bounding box center [430, 161] width 162 height 27
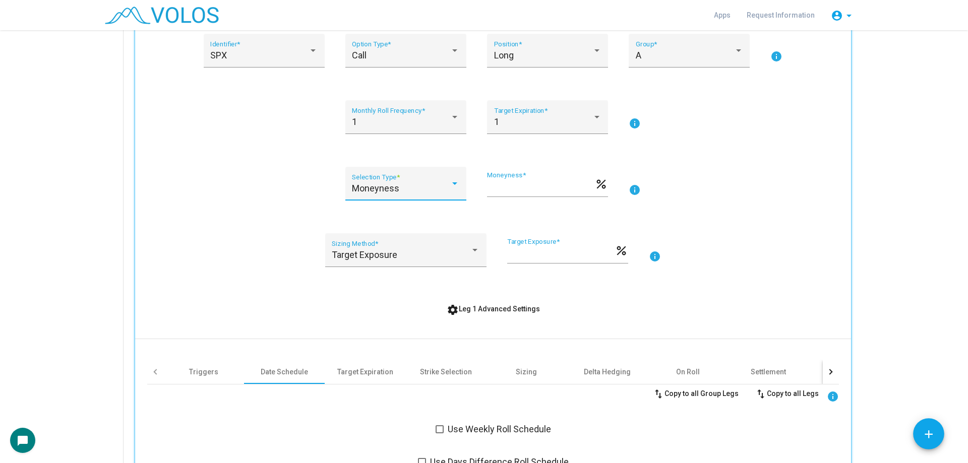
click at [395, 189] on div "Moneyness" at bounding box center [401, 189] width 98 height 10
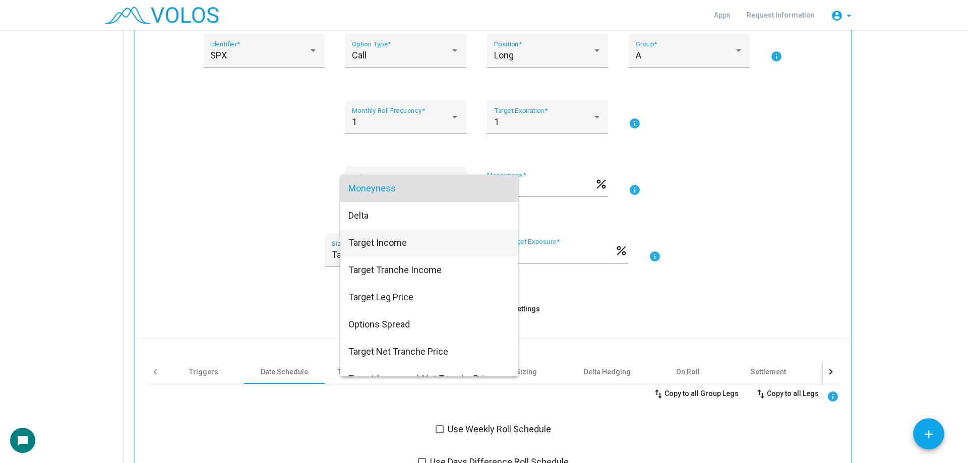
click at [426, 250] on span "Target Income" at bounding box center [430, 242] width 162 height 27
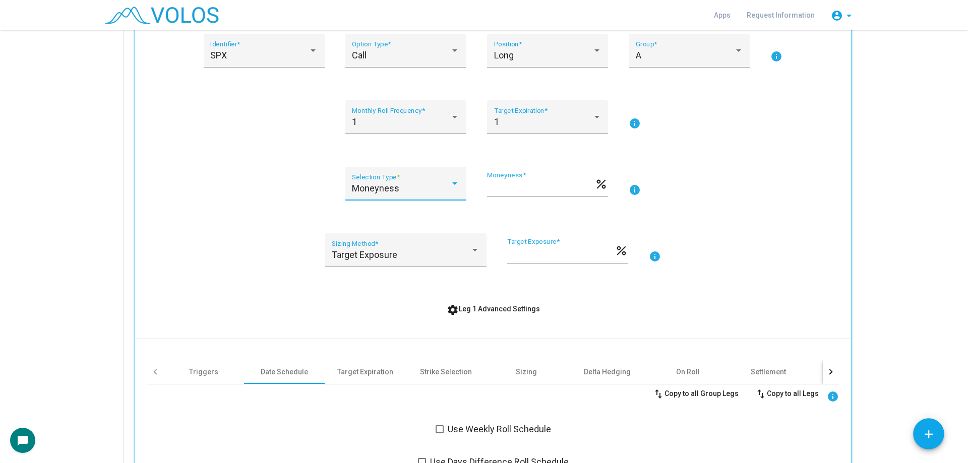
type input "*"
click at [434, 212] on div "Target Income Selection Type *" at bounding box center [405, 190] width 121 height 46
click at [409, 246] on div "Target Exposure Sizing Method *" at bounding box center [406, 254] width 148 height 27
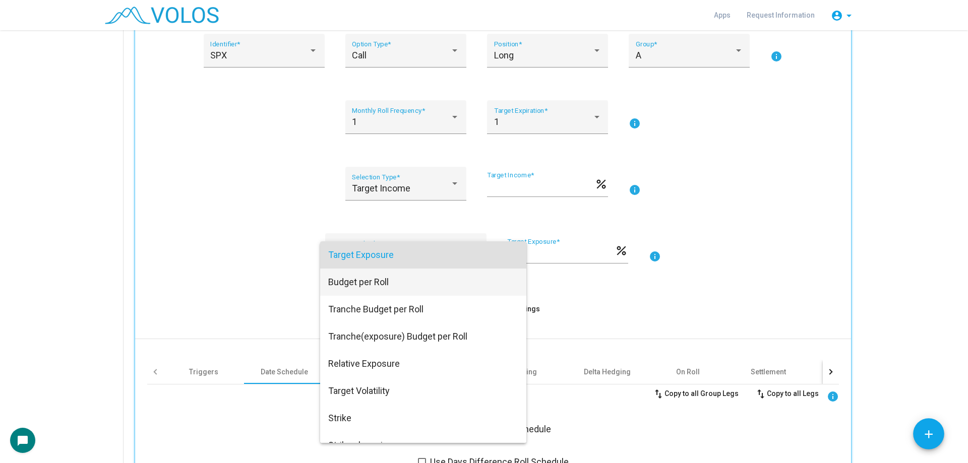
click at [396, 280] on span "Budget per Roll" at bounding box center [423, 282] width 190 height 27
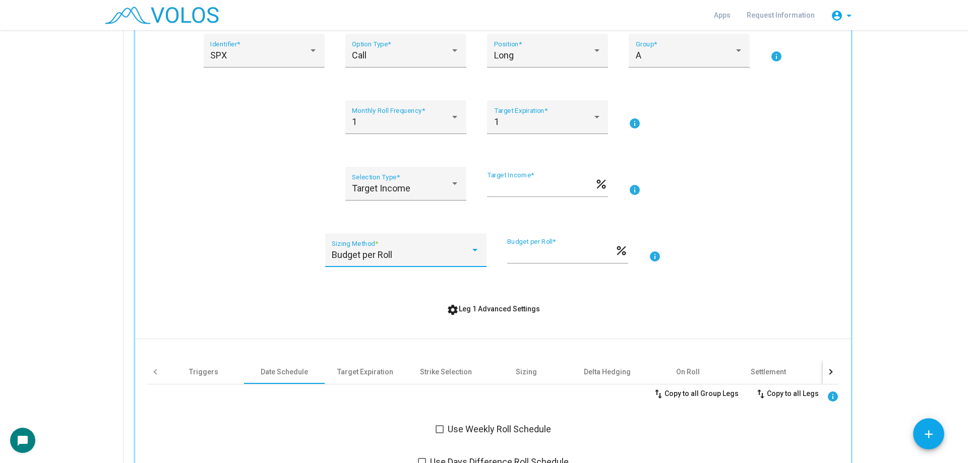
click at [403, 268] on div "Budget per Roll Sizing Method *" at bounding box center [405, 257] width 161 height 46
click at [385, 241] on div "Budget per Roll Sizing Method *" at bounding box center [406, 254] width 148 height 27
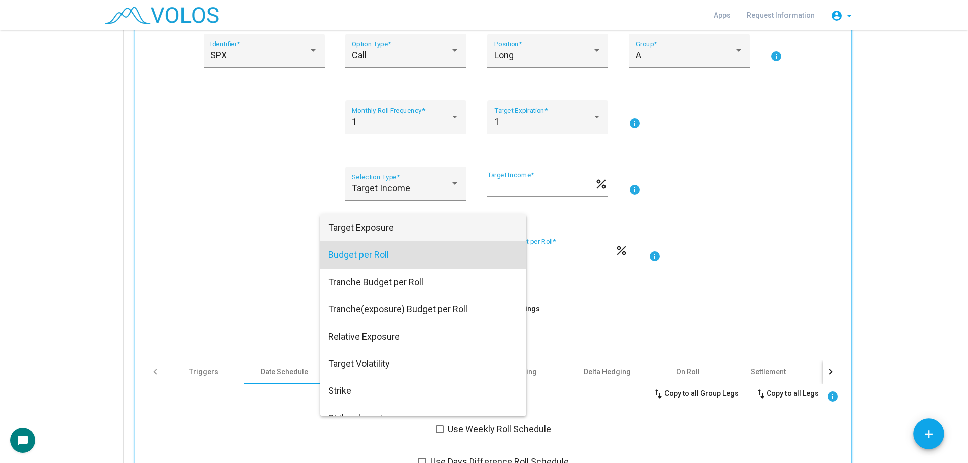
click at [377, 227] on span "Target Exposure" at bounding box center [423, 227] width 190 height 27
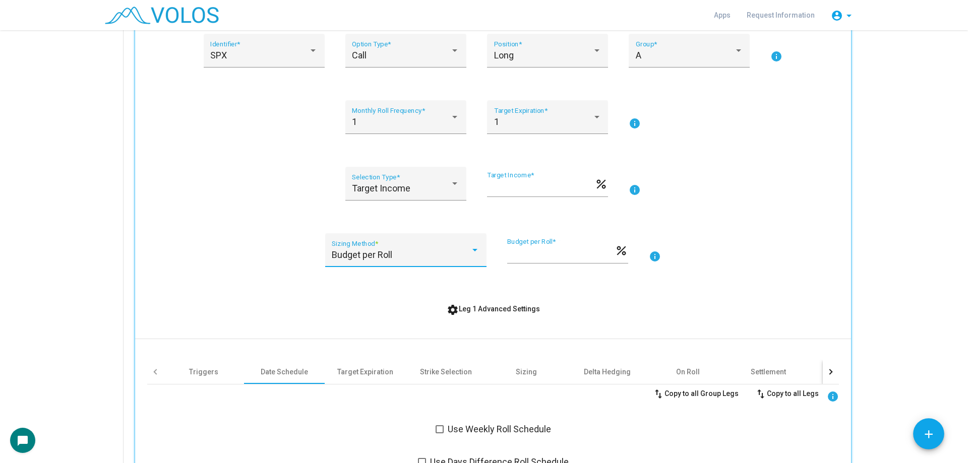
type input "***"
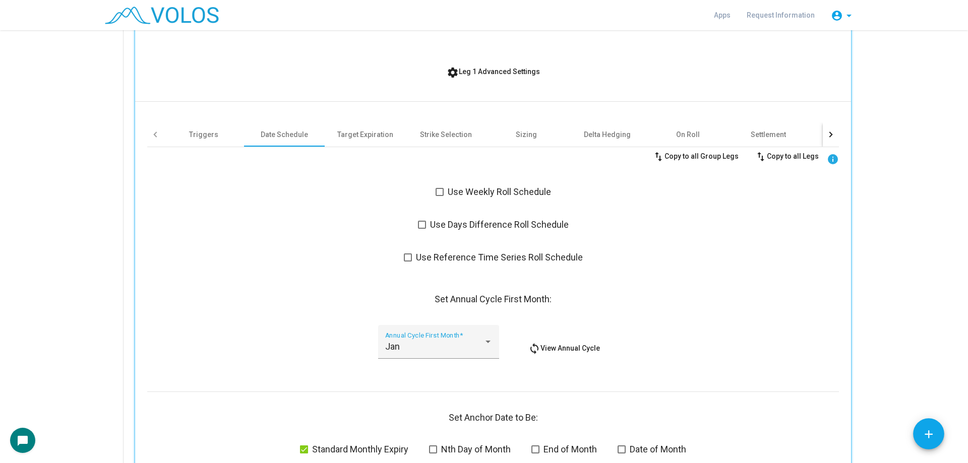
scroll to position [353, 0]
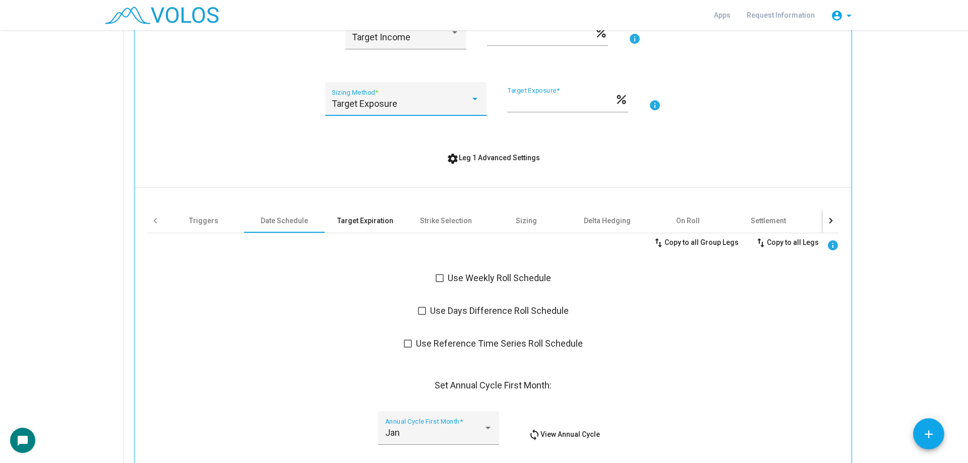
click at [376, 223] on div "Target Expiration" at bounding box center [365, 221] width 56 height 10
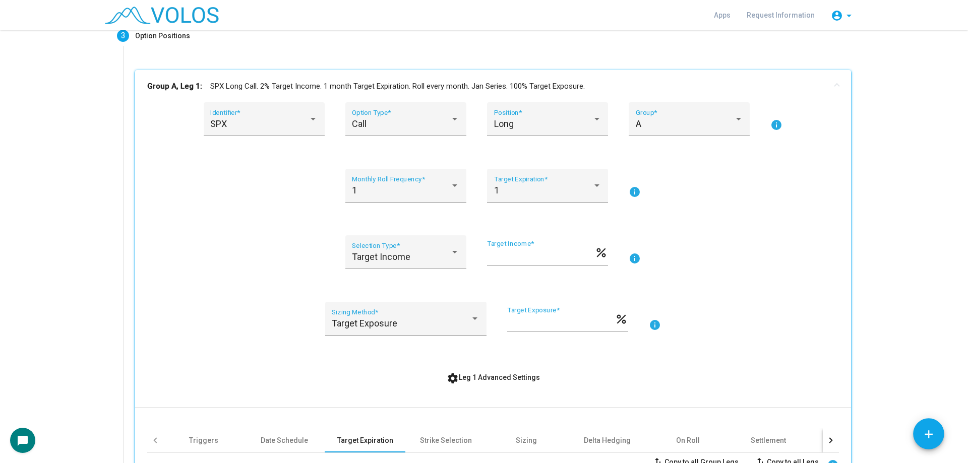
scroll to position [151, 0]
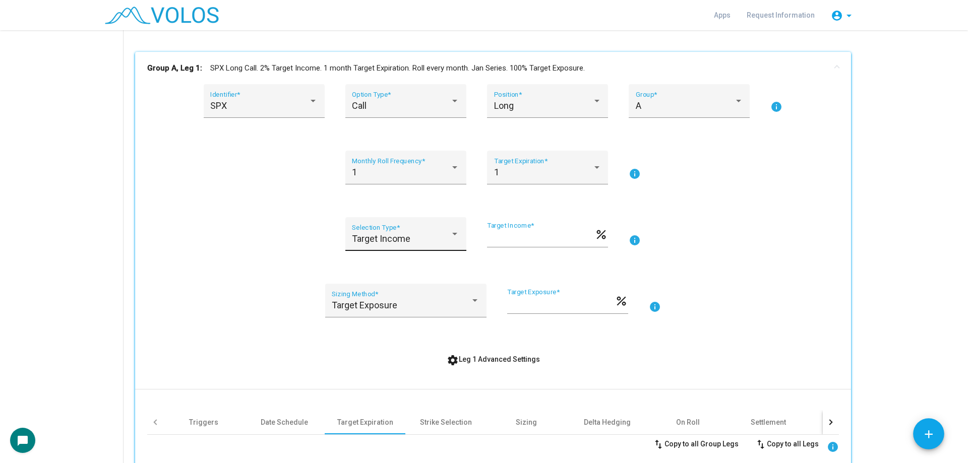
click at [409, 228] on div "Target Income Selection Type *" at bounding box center [405, 237] width 107 height 27
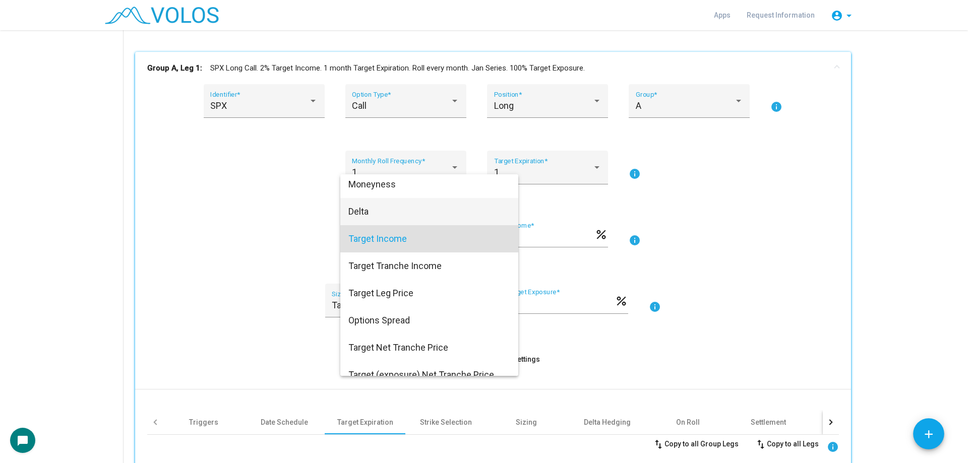
scroll to position [0, 0]
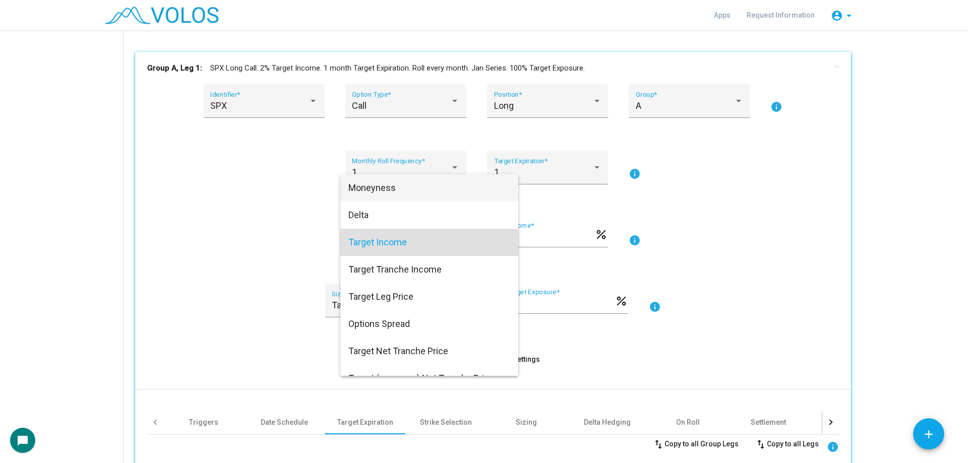
click at [410, 194] on span "Moneyness" at bounding box center [430, 188] width 162 height 27
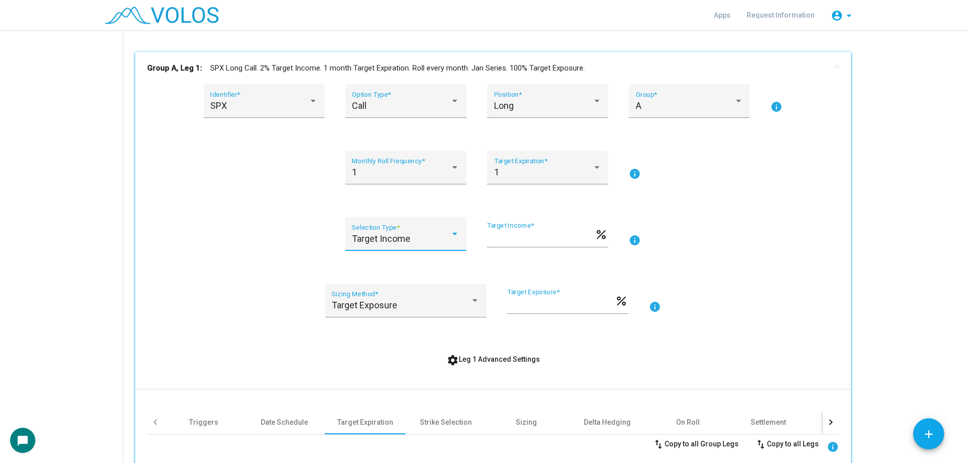
type input "***"
click at [293, 188] on div "1 Monthly Roll Frequency * 1 Target Expiration * info" at bounding box center [493, 174] width 692 height 46
click at [158, 168] on div "1 Monthly Roll Frequency * 1 Target Expiration * info" at bounding box center [493, 174] width 692 height 46
click at [283, 204] on div "SPX Identifier * Call Option Type * Long Position * A Group * info 1 Monthly Ro…" at bounding box center [493, 347] width 692 height 527
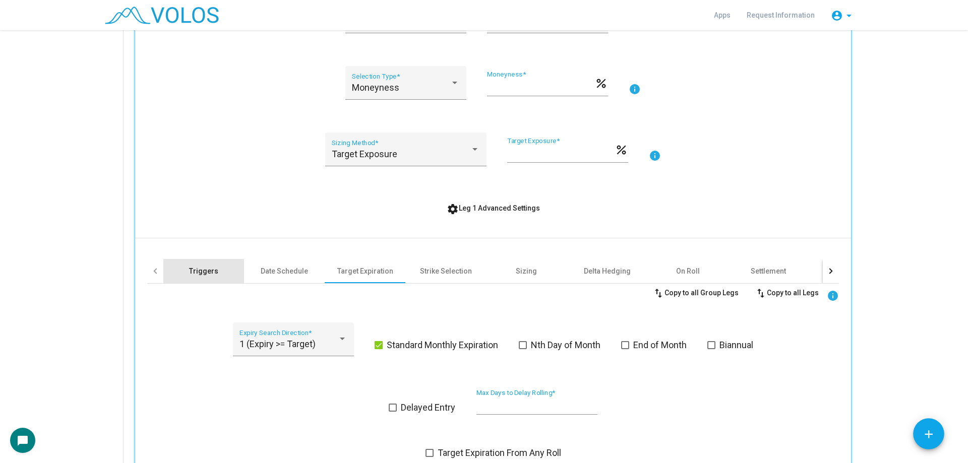
click at [210, 268] on div "Triggers" at bounding box center [203, 271] width 29 height 10
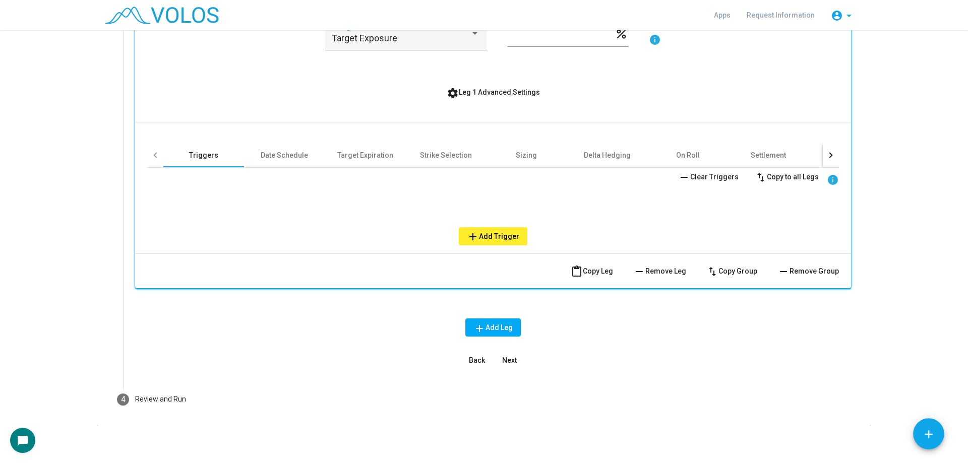
scroll to position [422, 0]
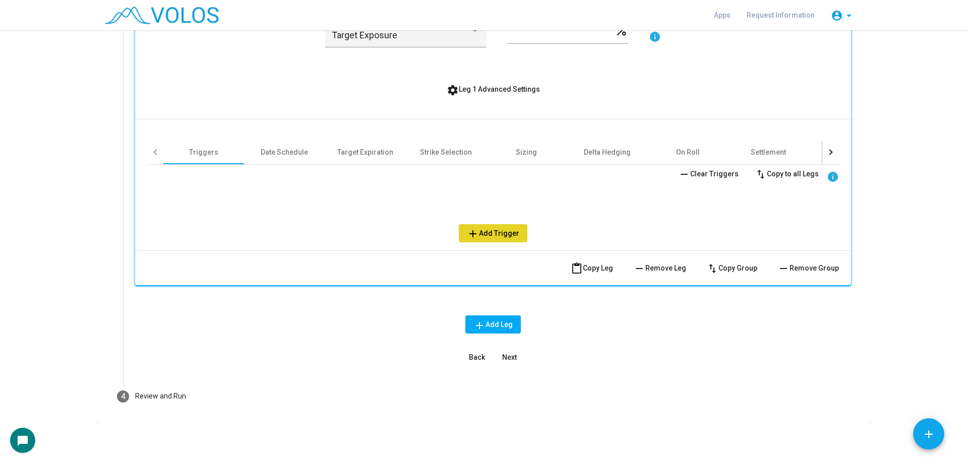
click at [518, 233] on button "add Add Trigger" at bounding box center [493, 233] width 69 height 18
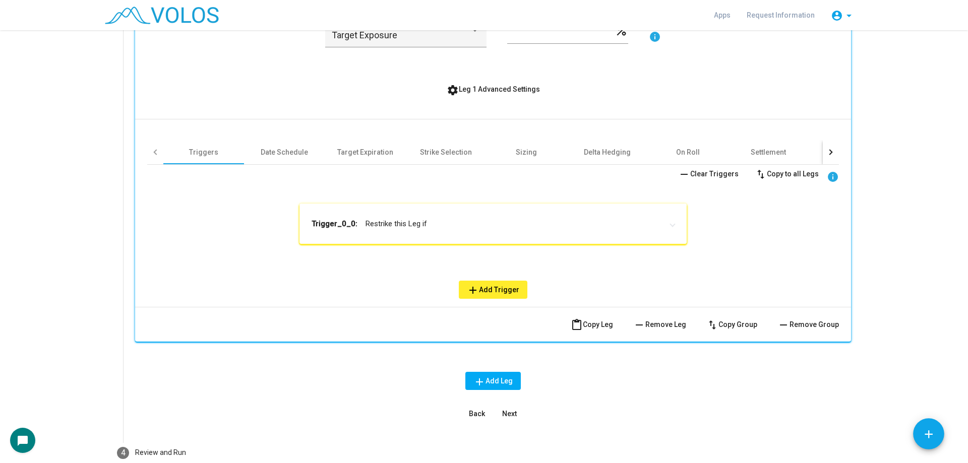
click at [429, 239] on mat-expansion-panel-header "Trigger_0_0: Restrike this Leg if" at bounding box center [493, 224] width 387 height 40
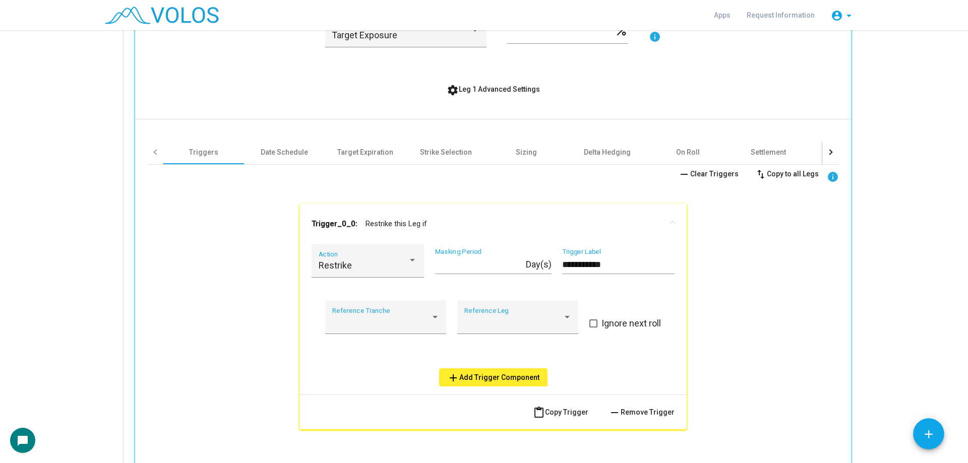
click at [490, 377] on span "add Add Trigger Component" at bounding box center [493, 378] width 92 height 8
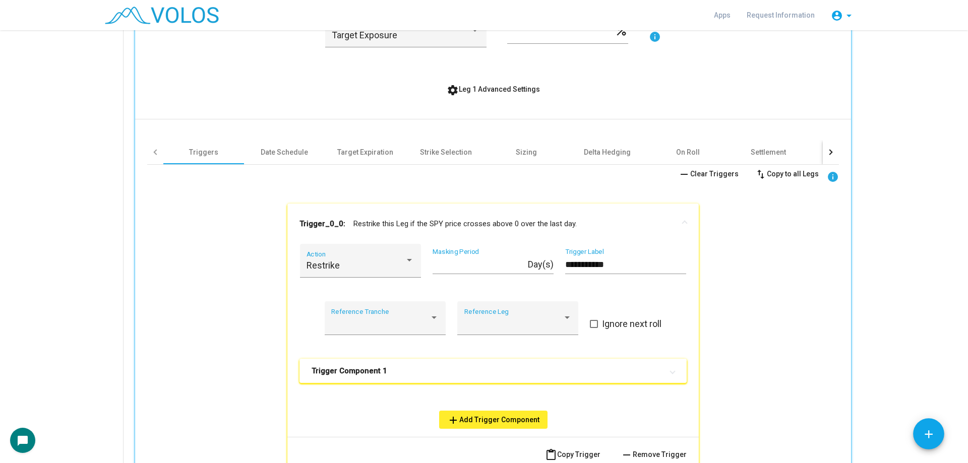
click at [398, 365] on mat-expansion-panel-header "Trigger Component 1" at bounding box center [493, 371] width 387 height 24
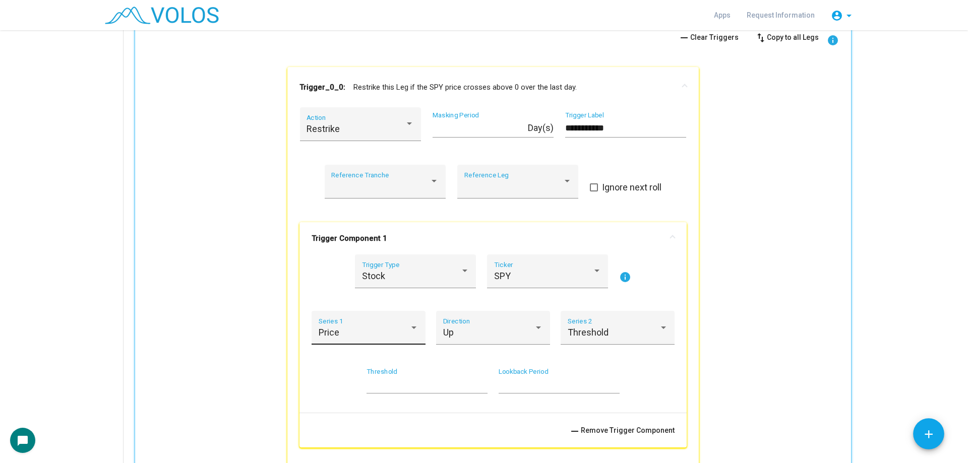
scroll to position [573, 0]
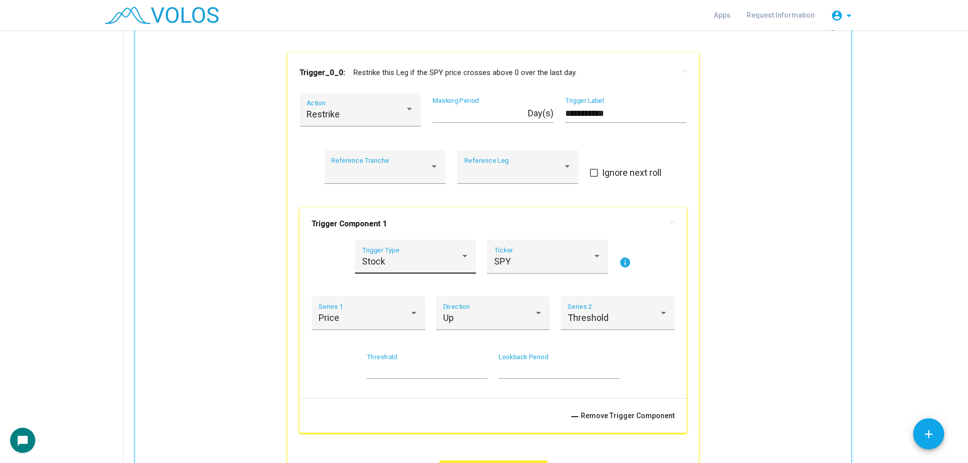
click at [399, 249] on div "Stock Trigger Type" at bounding box center [415, 260] width 107 height 27
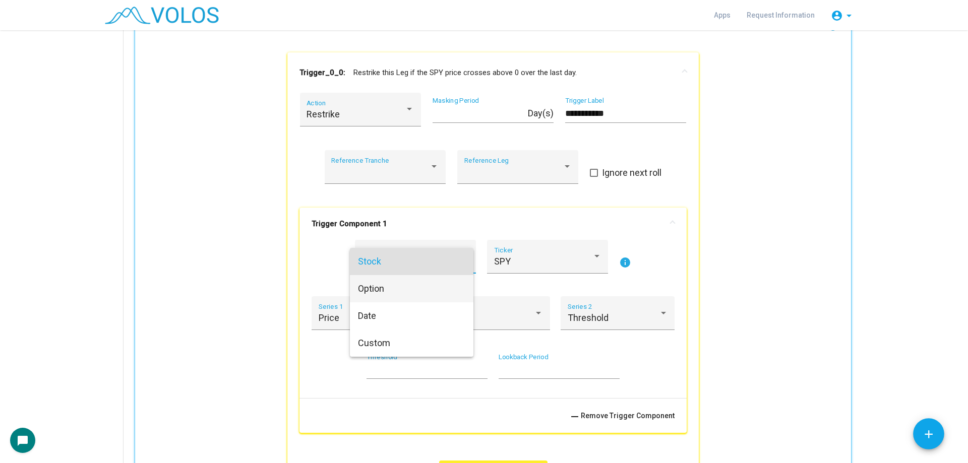
click at [412, 291] on span "Option" at bounding box center [411, 288] width 107 height 27
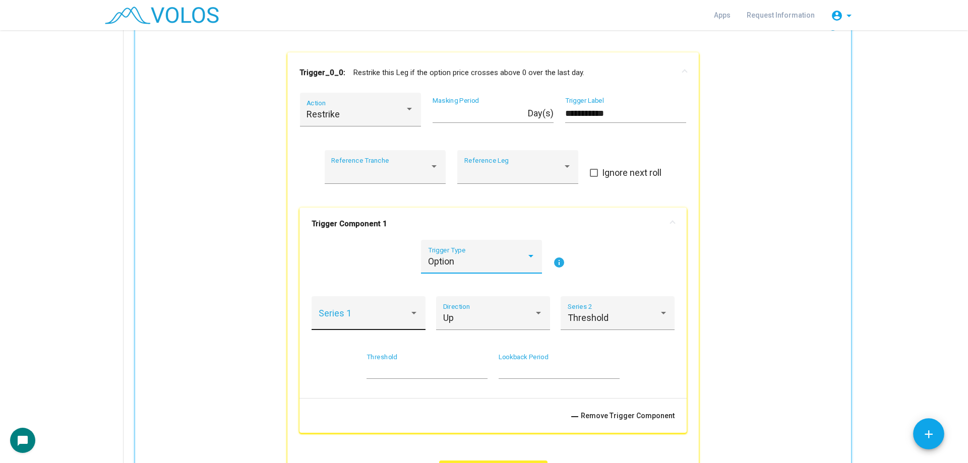
click at [384, 315] on span at bounding box center [364, 318] width 91 height 10
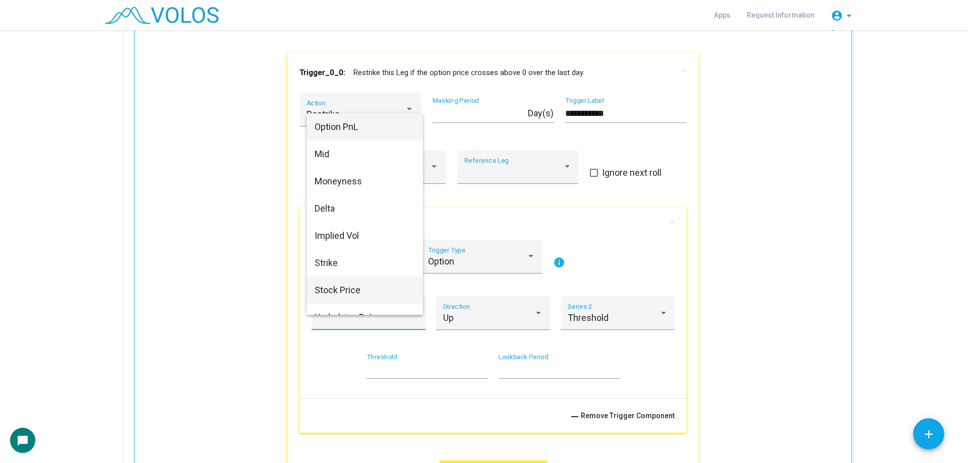
click at [366, 281] on span "Stock Price" at bounding box center [365, 290] width 100 height 27
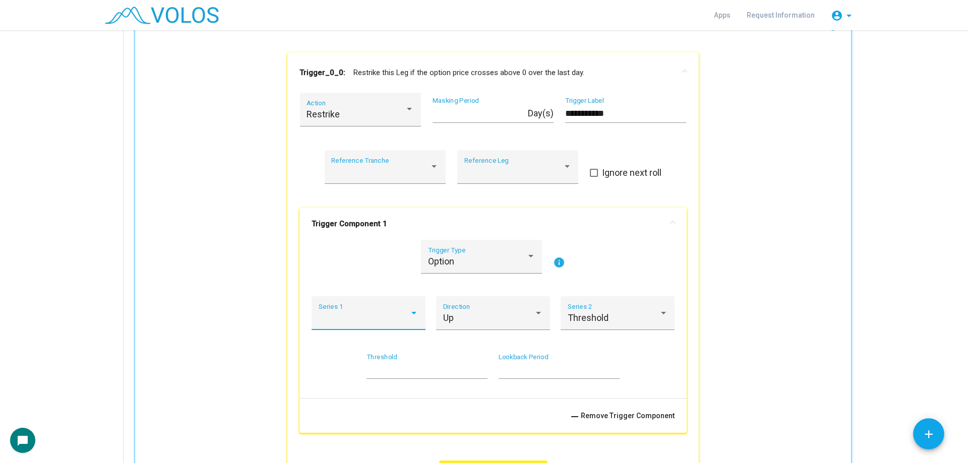
scroll to position [43, 0]
click at [623, 319] on div "Threshold" at bounding box center [613, 318] width 91 height 10
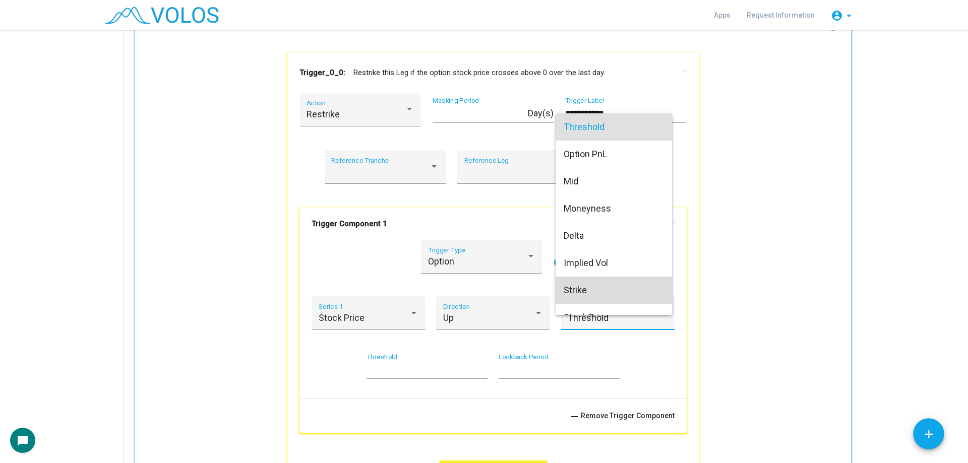
click at [630, 288] on span "Strike" at bounding box center [614, 290] width 100 height 27
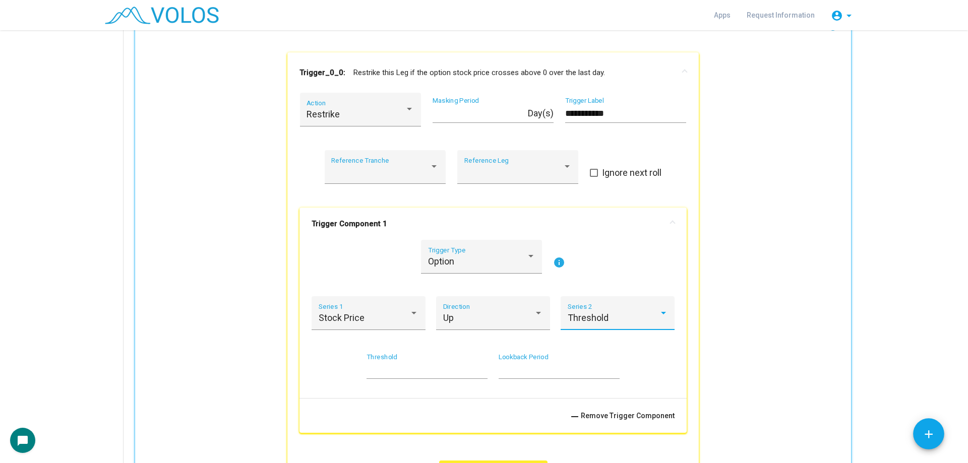
scroll to position [62, 0]
click at [719, 299] on div "**********" at bounding box center [493, 296] width 692 height 564
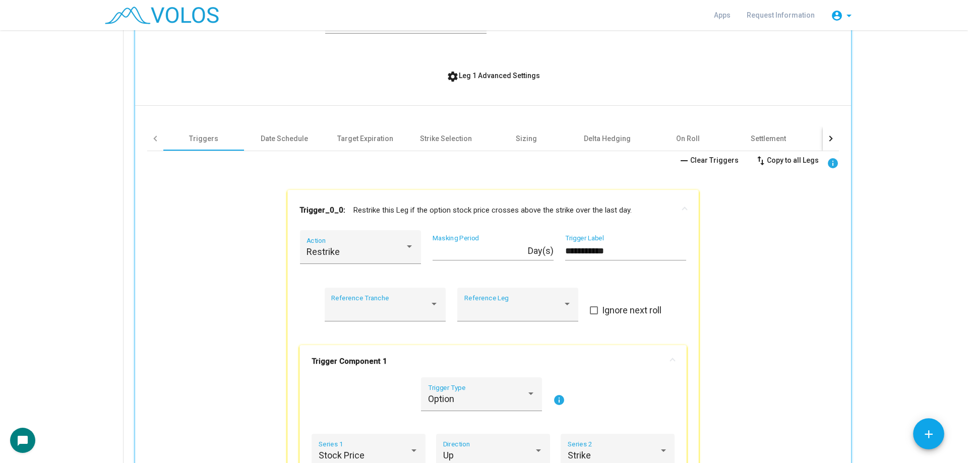
scroll to position [422, 0]
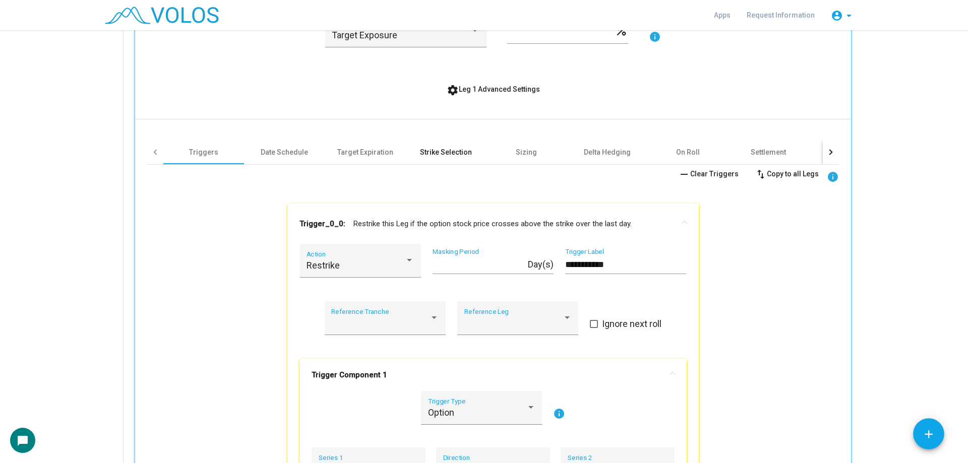
click at [427, 145] on div "Strike Selection" at bounding box center [445, 152] width 81 height 24
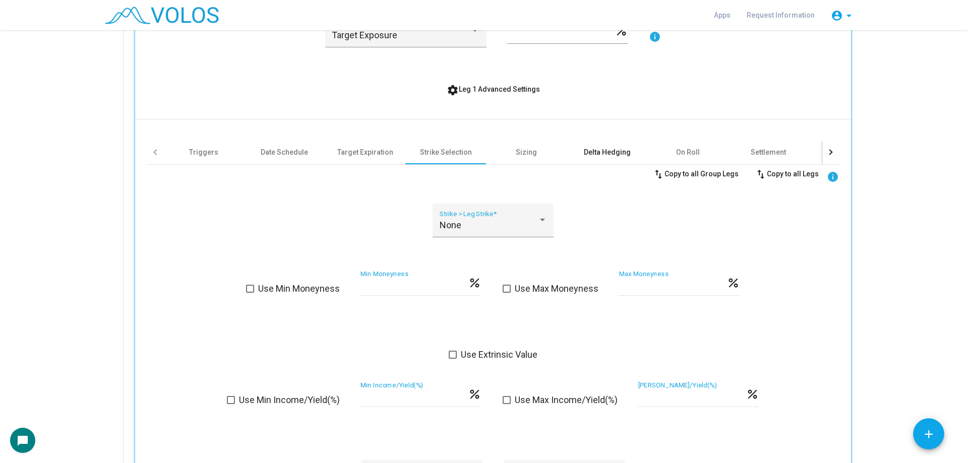
click at [593, 148] on div "Delta Hedging" at bounding box center [607, 152] width 47 height 10
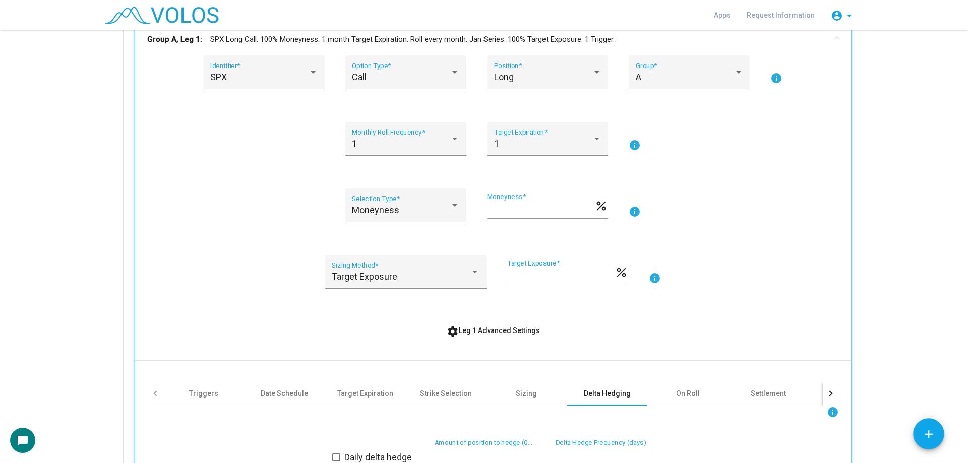
scroll to position [169, 0]
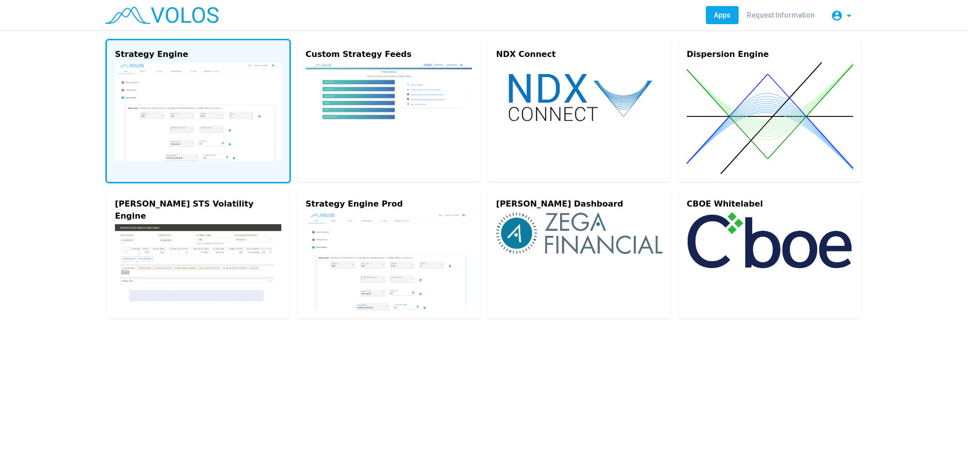
click at [228, 125] on img at bounding box center [198, 112] width 166 height 98
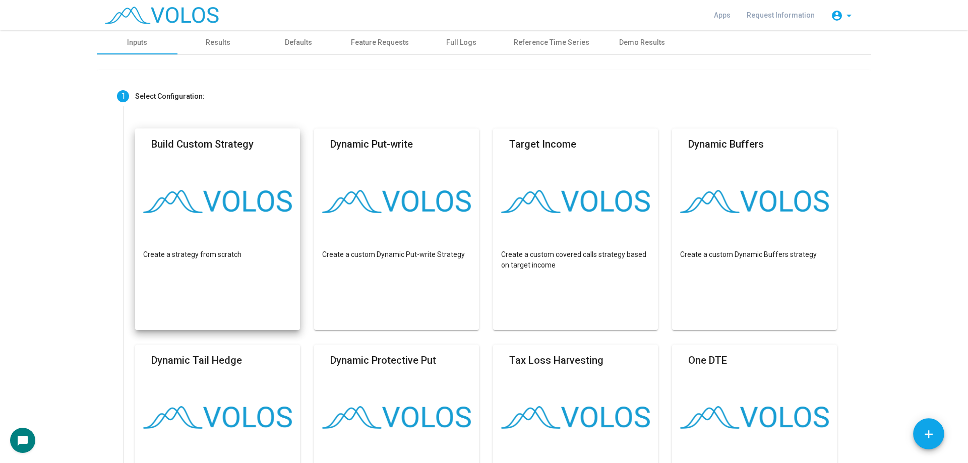
click at [255, 173] on mat-card "Build Custom Strategy Create a strategy from scratch" at bounding box center [217, 230] width 165 height 202
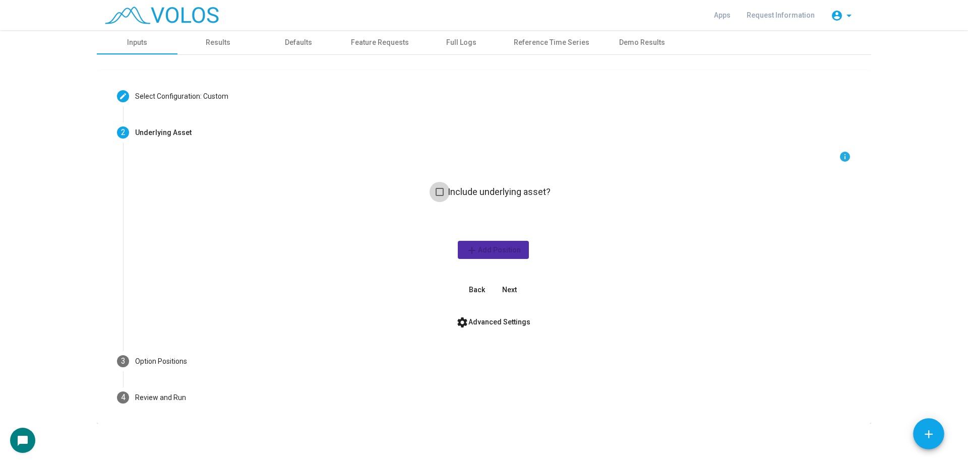
click at [451, 194] on span "Include underlying asset?" at bounding box center [499, 192] width 103 height 12
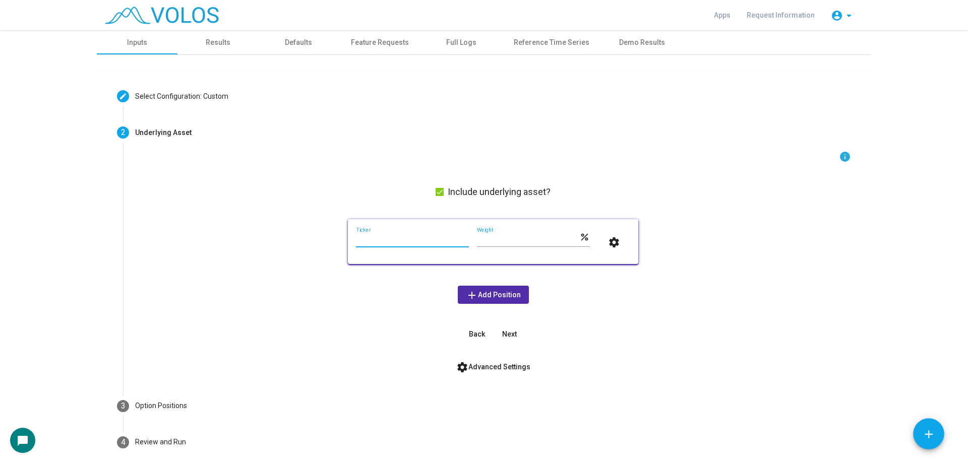
click at [416, 238] on input "Ticker" at bounding box center [412, 241] width 113 height 8
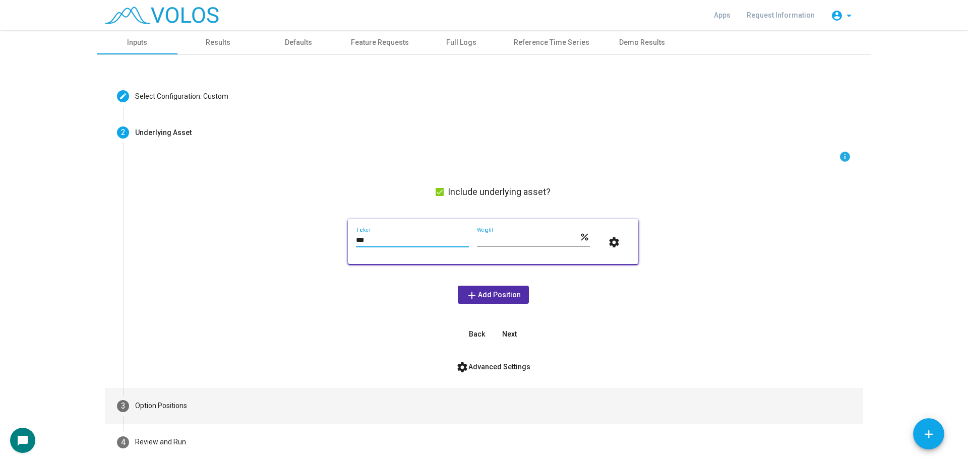
type input "***"
click at [332, 405] on mat-step-header "3 Option Positions" at bounding box center [484, 406] width 759 height 36
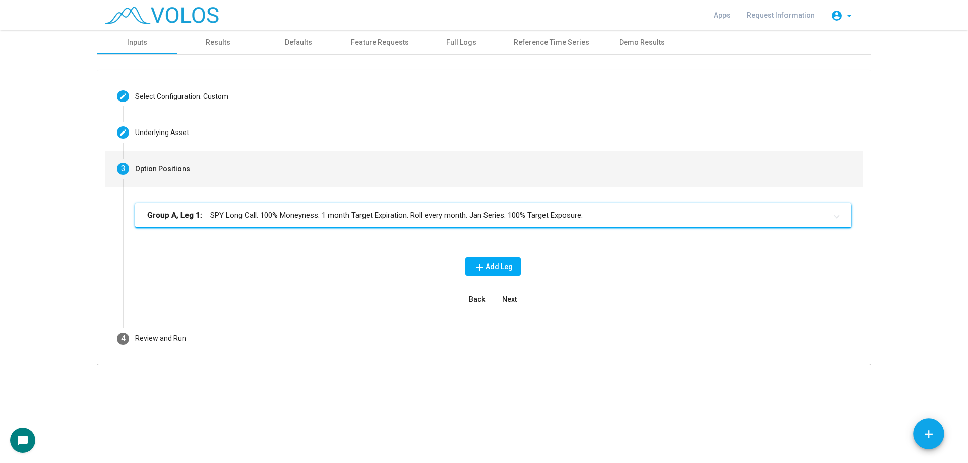
click at [364, 221] on mat-expansion-panel-header "Group A, Leg 1: SPY Long Call. 100% Moneyness. 1 month Target Expiration. Roll …" at bounding box center [493, 215] width 716 height 24
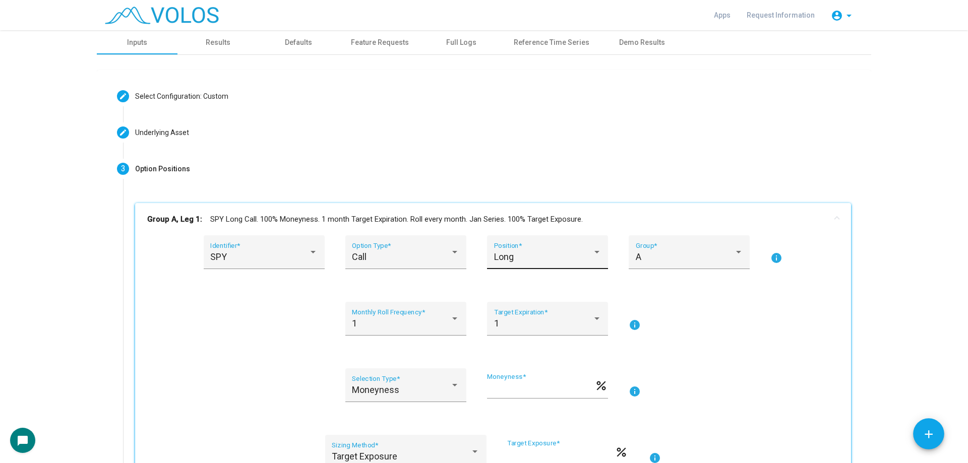
click at [576, 251] on div "Long Position *" at bounding box center [547, 256] width 107 height 27
click at [557, 280] on span "Short" at bounding box center [543, 284] width 107 height 27
click at [407, 329] on div "1 Monthly Roll Frequency *" at bounding box center [405, 322] width 107 height 27
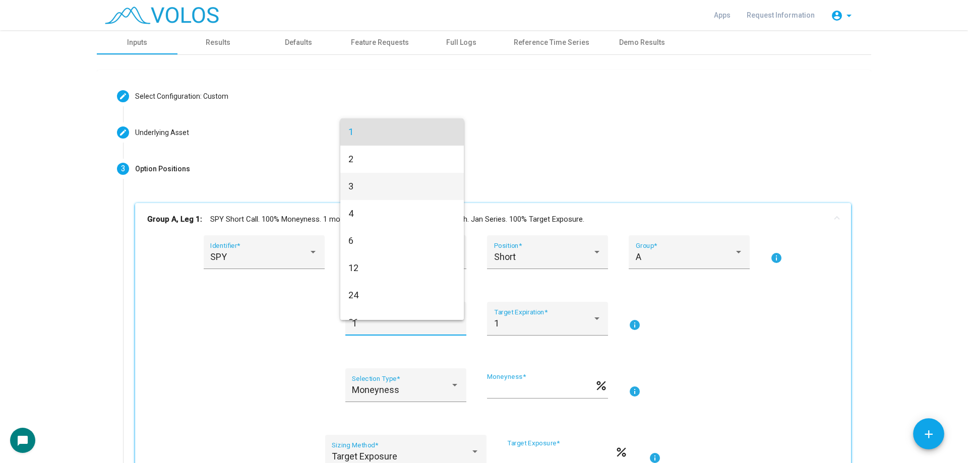
click at [387, 190] on span "3" at bounding box center [402, 186] width 107 height 27
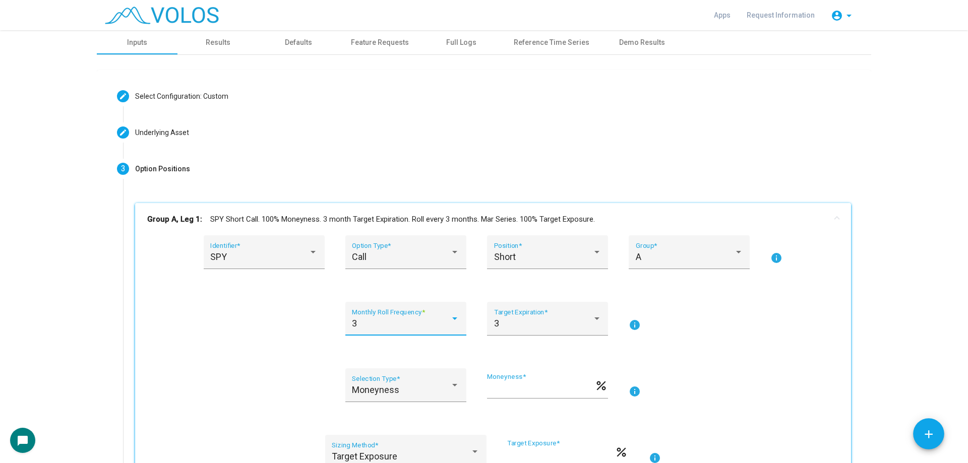
click at [366, 225] on mat-panel-title "Group A, Leg 1: SPY Short Call. 100% Moneyness. 3 month Target Expiration. Roll…" at bounding box center [487, 220] width 680 height 12
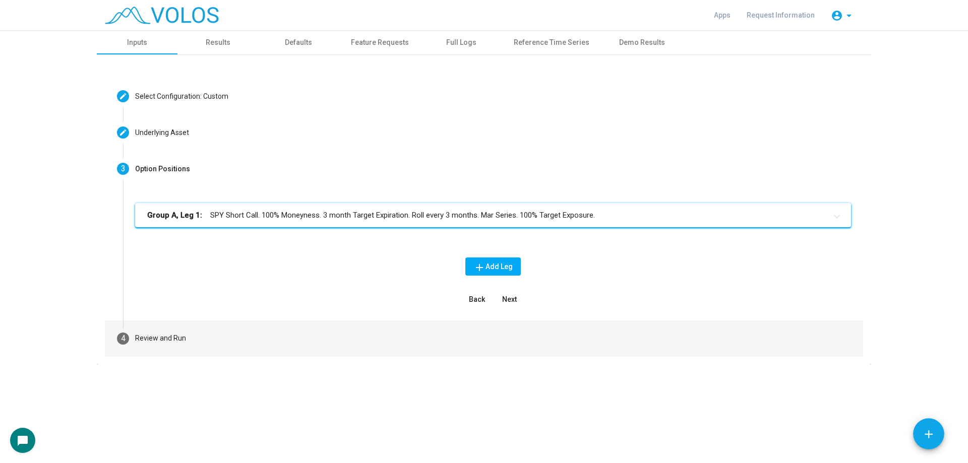
click at [301, 339] on mat-step-header "4 Review and Run" at bounding box center [484, 339] width 759 height 36
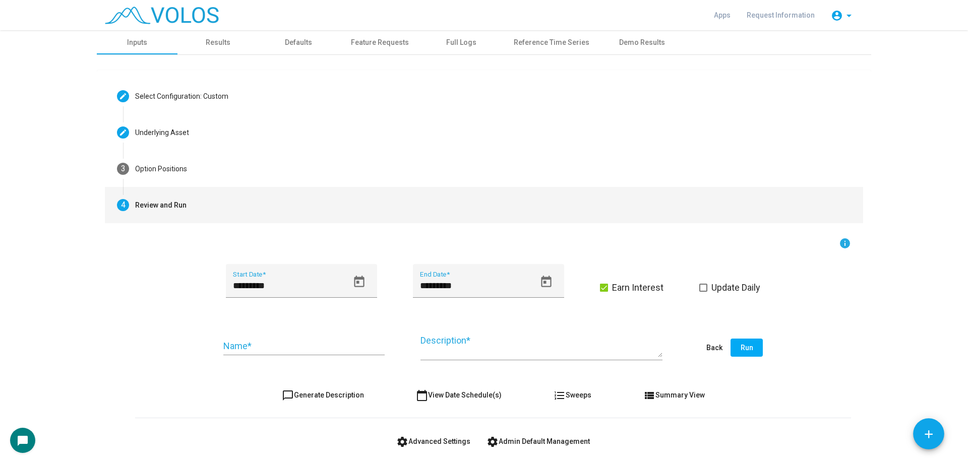
click at [278, 347] on input "Name *" at bounding box center [303, 346] width 161 height 10
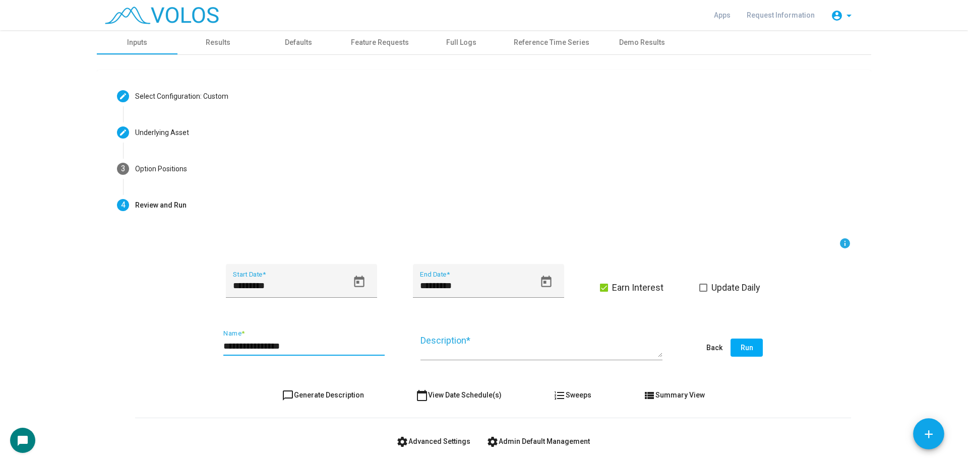
type input "**********"
drag, startPoint x: 337, startPoint y: 393, endPoint x: 350, endPoint y: 392, distance: 12.1
click at [337, 394] on span "chat_bubble_outline Generate Description" at bounding box center [323, 395] width 82 height 8
type textarea "**********"
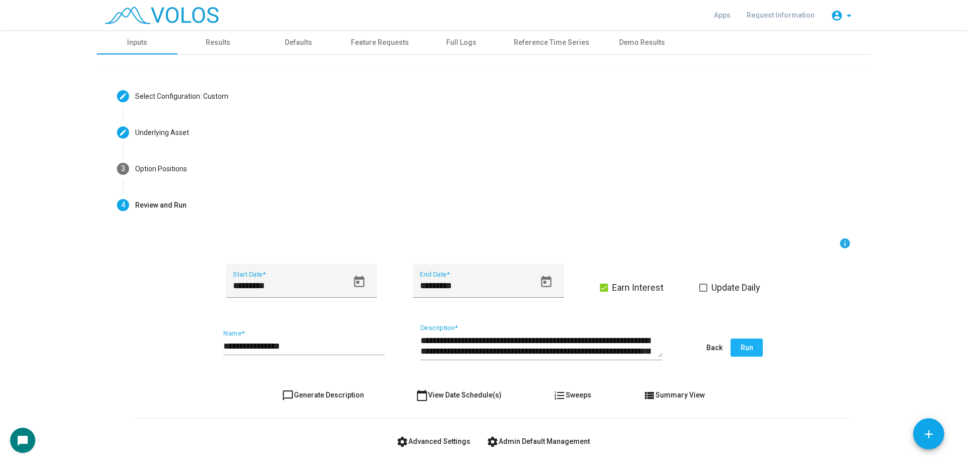
click at [741, 350] on span "Run" at bounding box center [747, 348] width 13 height 8
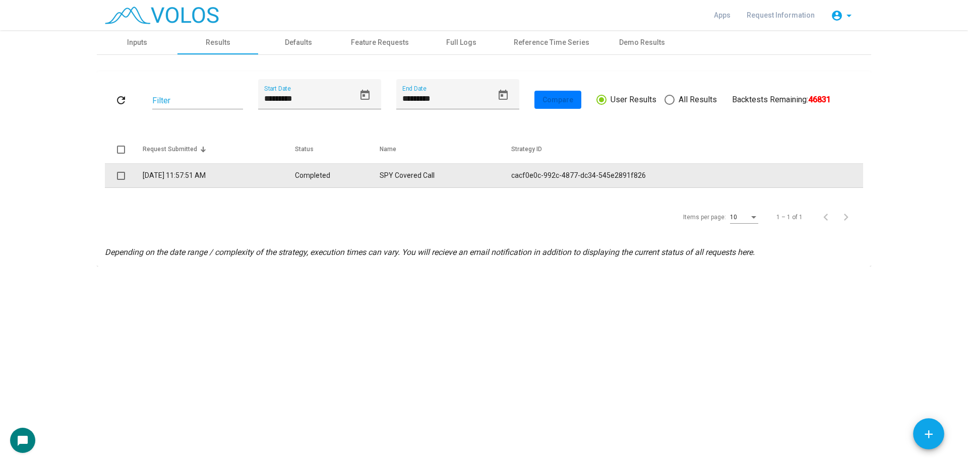
click at [444, 179] on td "SPY Covered Call" at bounding box center [446, 176] width 132 height 24
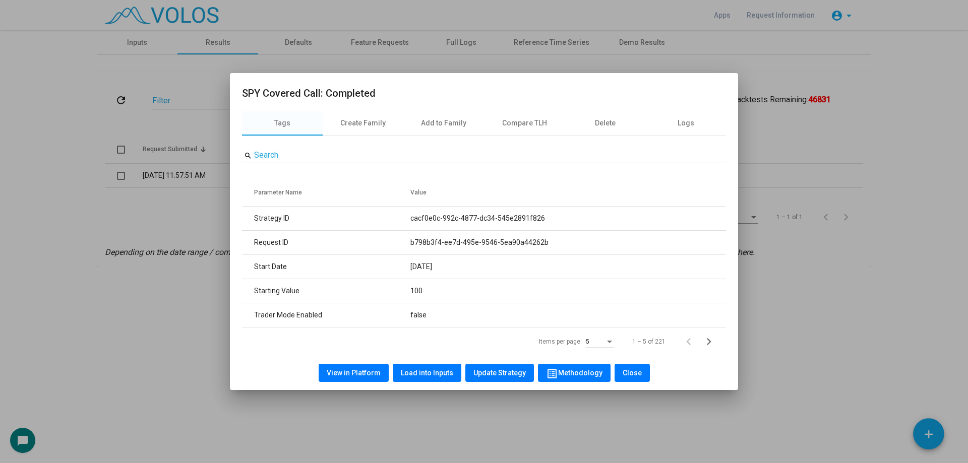
click at [375, 373] on span "View in Platform" at bounding box center [354, 373] width 54 height 8
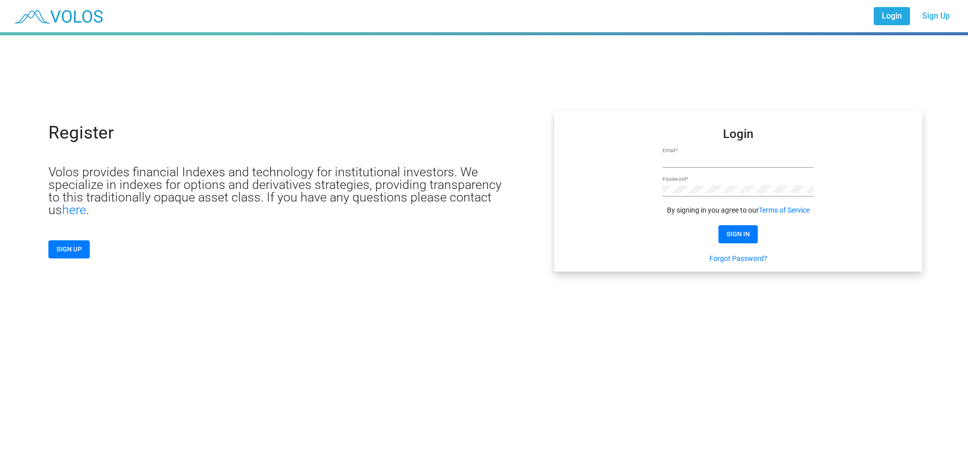
type input "**********"
click at [749, 241] on button "SIGN IN" at bounding box center [738, 234] width 39 height 18
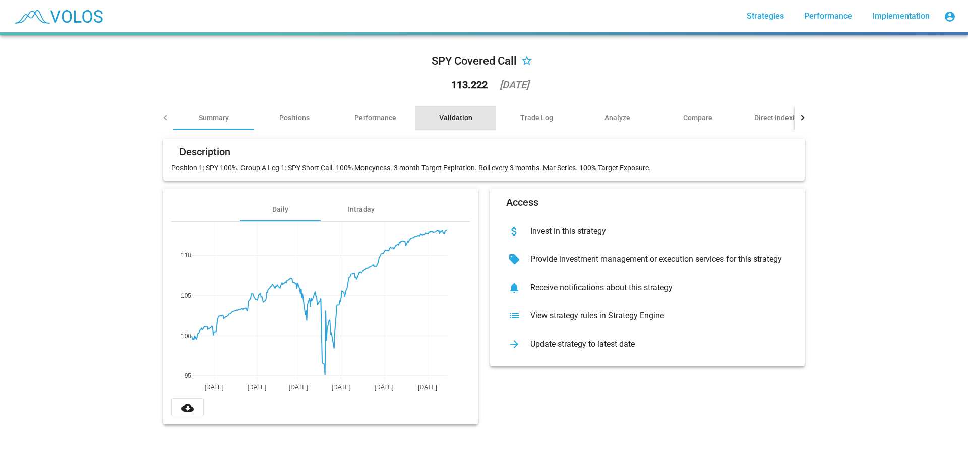
click at [458, 117] on div "Validation" at bounding box center [455, 118] width 33 height 10
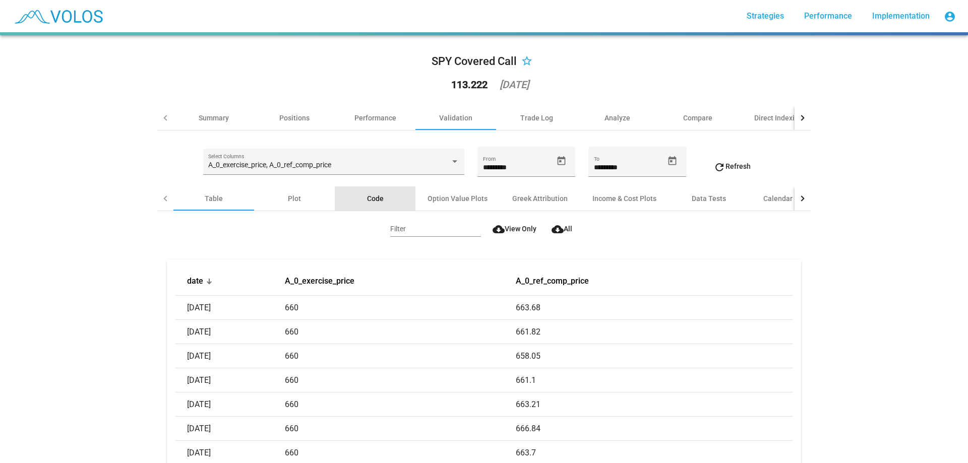
click at [368, 197] on div "Code" at bounding box center [375, 199] width 17 height 10
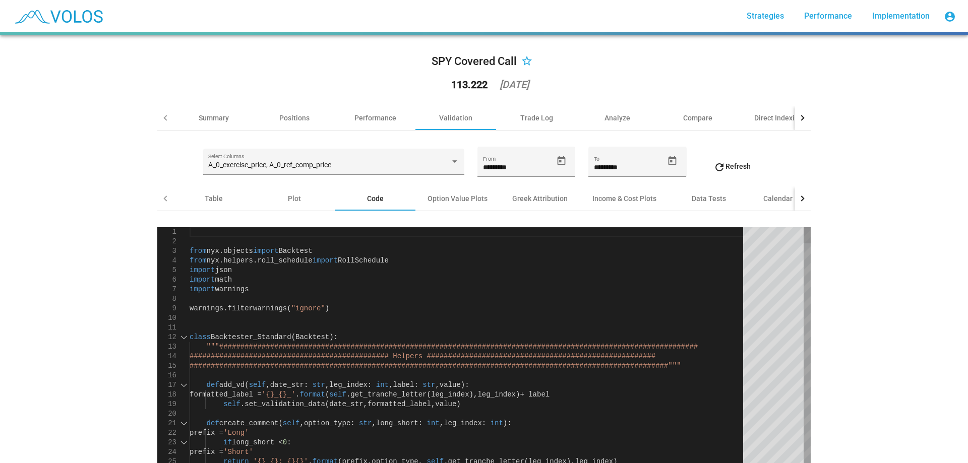
click at [183, 334] on div at bounding box center [184, 338] width 13 height 10
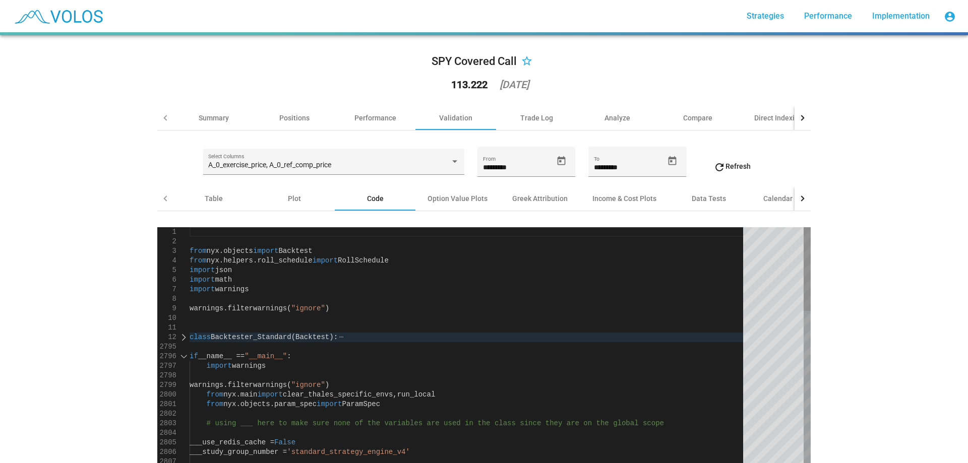
click at [183, 353] on div at bounding box center [184, 357] width 13 height 10
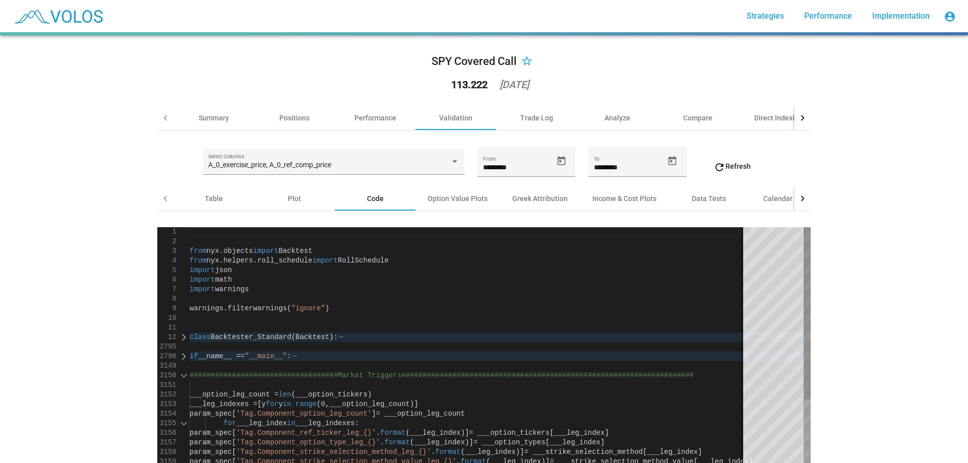
click at [182, 377] on div at bounding box center [184, 376] width 13 height 10
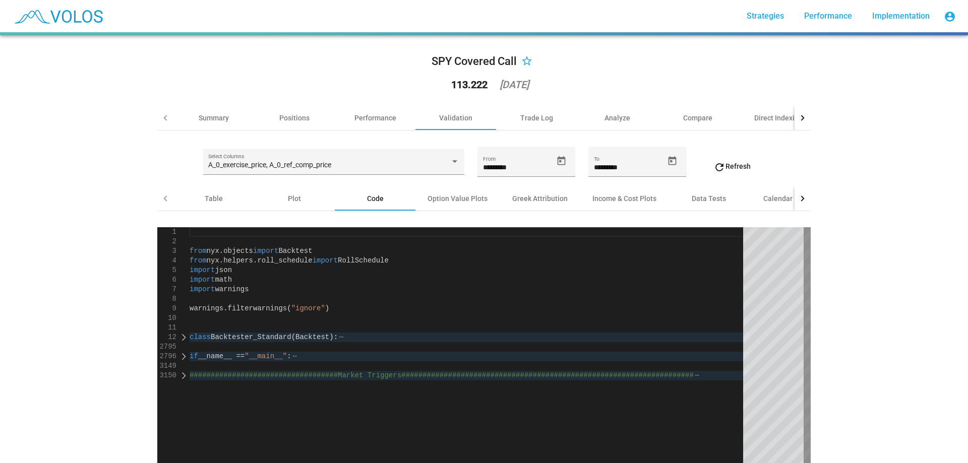
click at [180, 338] on div at bounding box center [184, 338] width 13 height 10
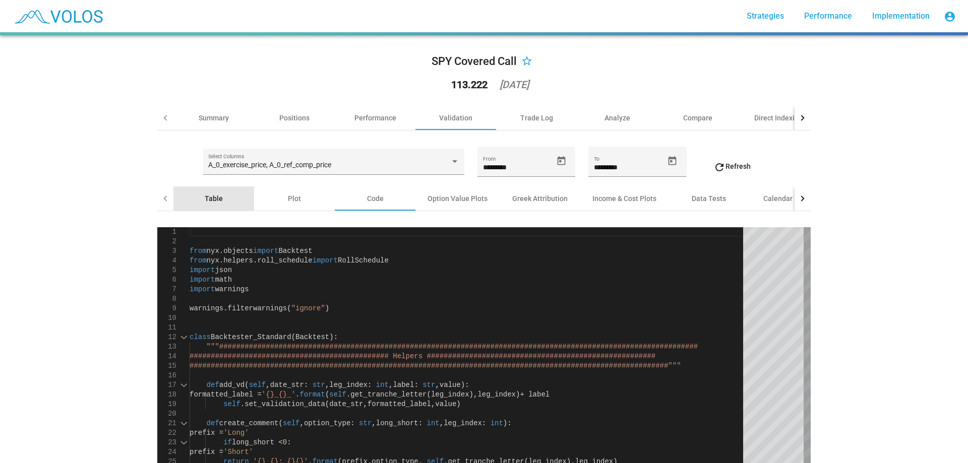
click at [223, 204] on div "Table" at bounding box center [213, 199] width 81 height 24
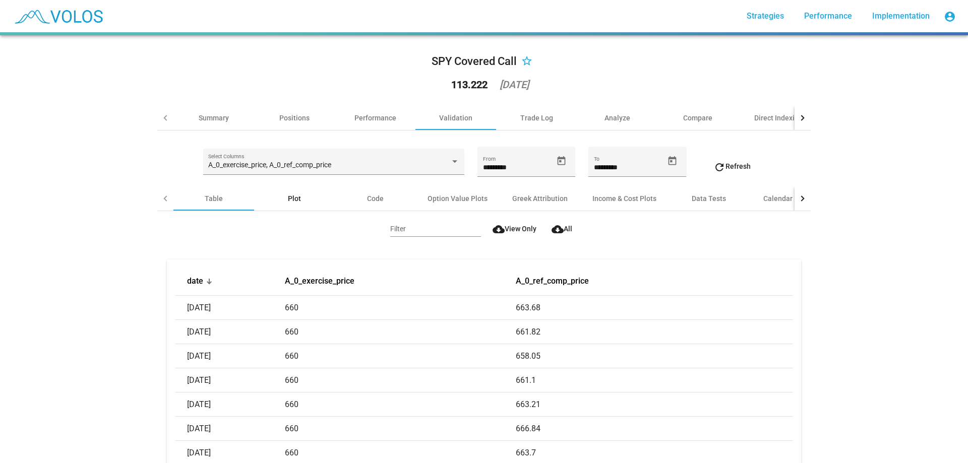
click at [290, 199] on div "Plot" at bounding box center [294, 199] width 13 height 10
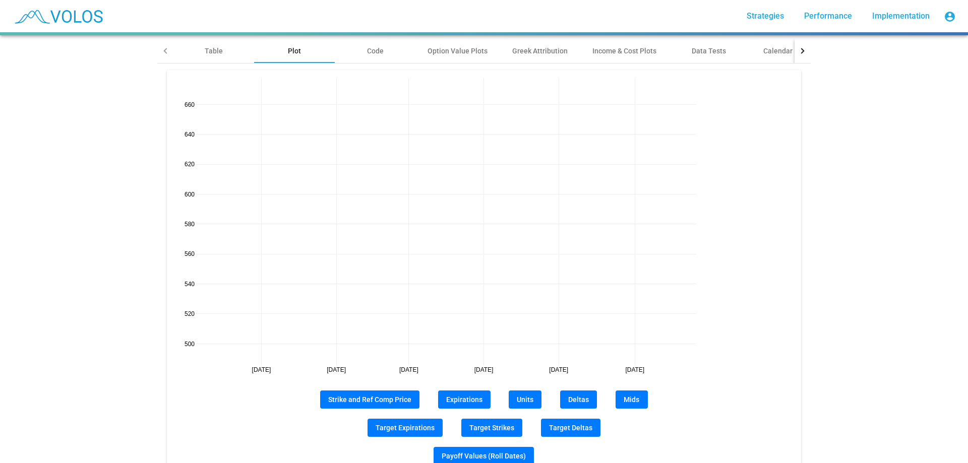
scroll to position [202, 0]
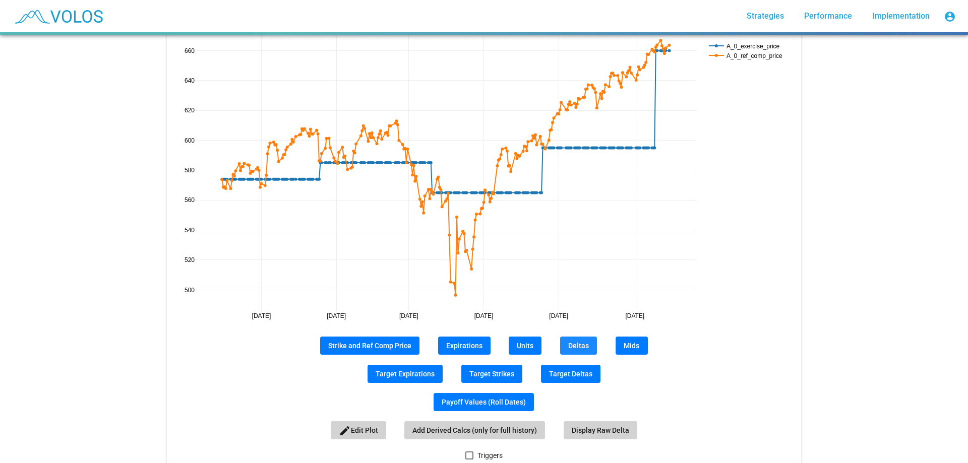
click at [579, 349] on span "Deltas" at bounding box center [578, 346] width 21 height 8
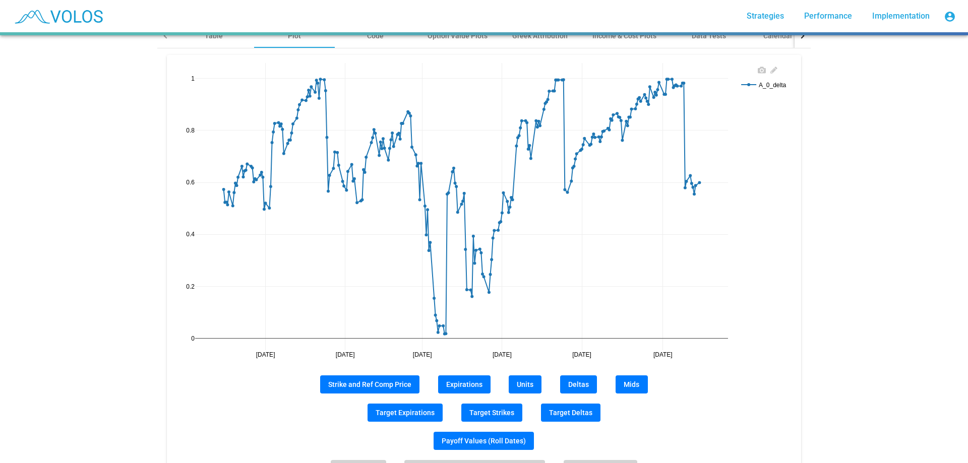
scroll to position [151, 0]
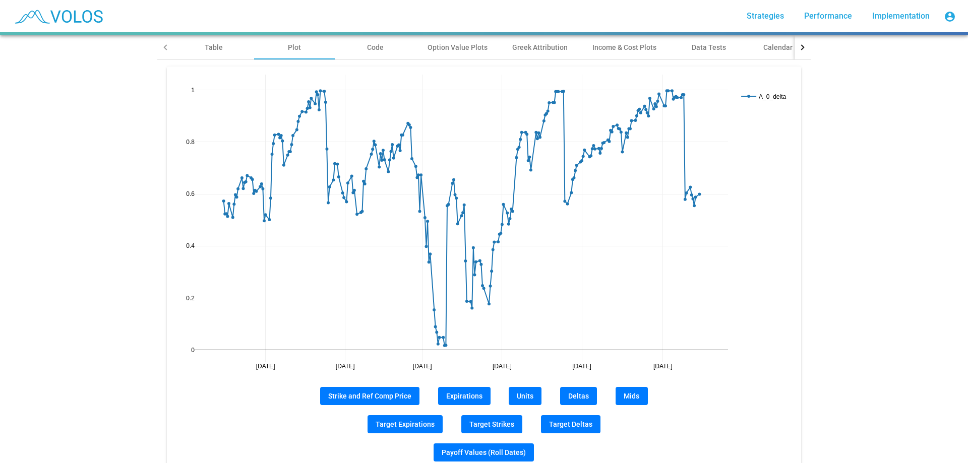
click at [405, 394] on span "Strike and Ref Comp Price" at bounding box center [369, 396] width 83 height 8
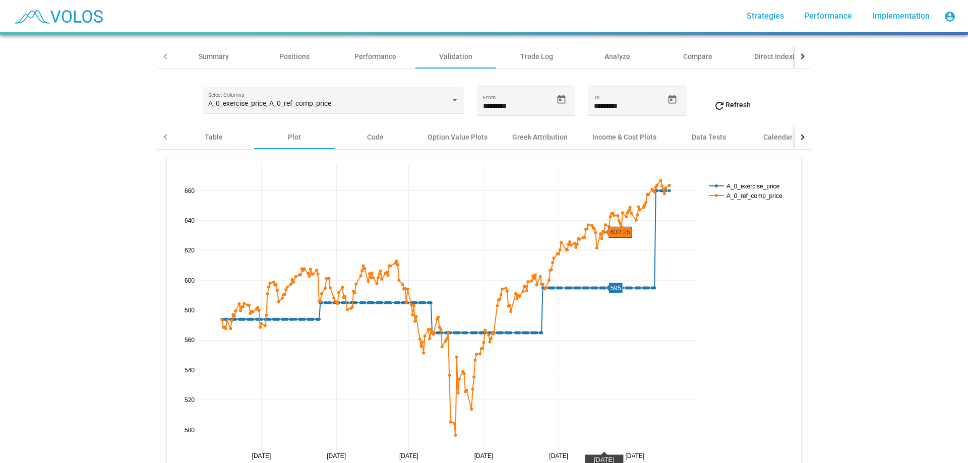
scroll to position [50, 0]
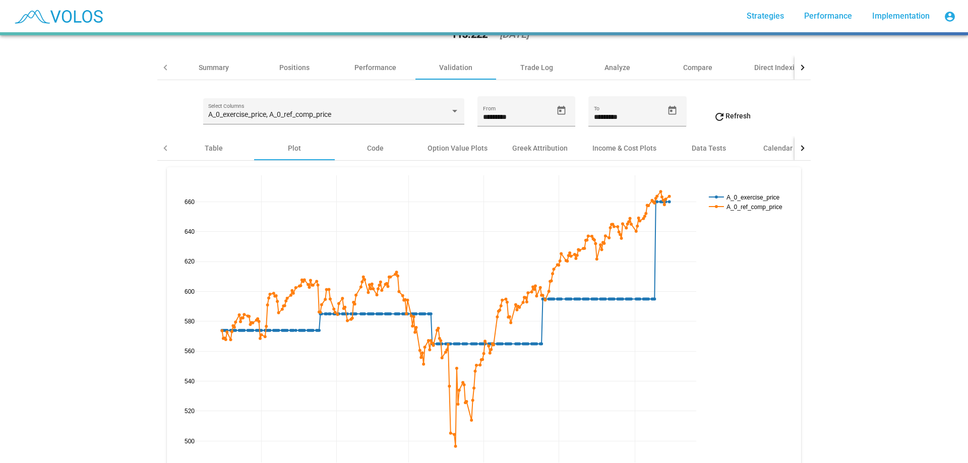
click at [801, 152] on div at bounding box center [803, 148] width 16 height 24
click at [664, 146] on div "Contract Availability" at bounding box center [668, 148] width 66 height 10
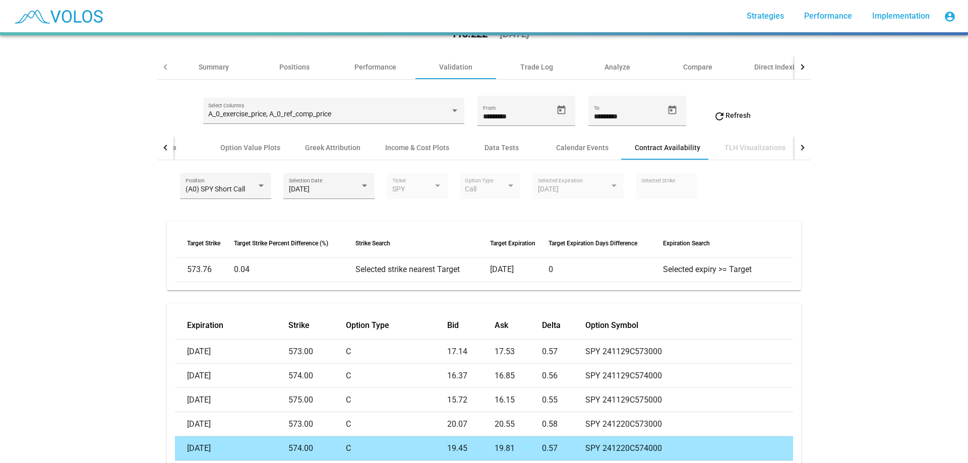
scroll to position [47, 0]
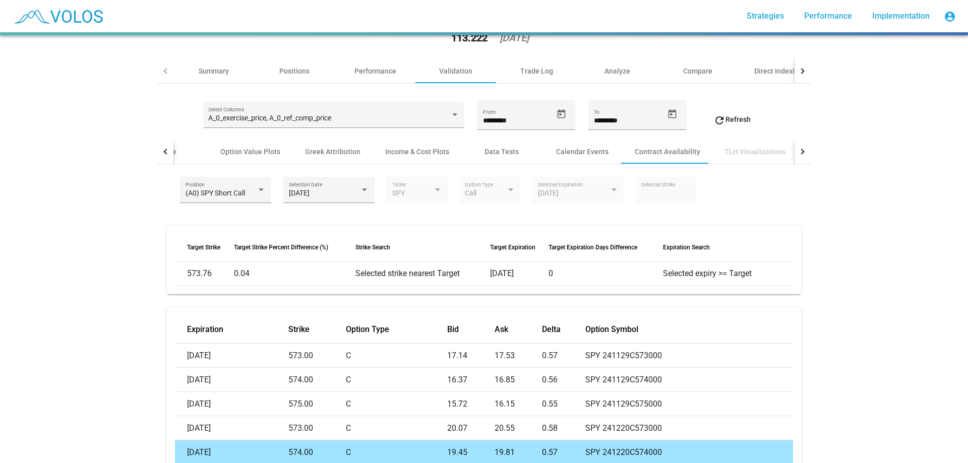
click at [267, 100] on div "A_0_exercise_price, A_0_ref_comp_price Select Columns ********* From ********* …" at bounding box center [484, 120] width 654 height 40
click at [274, 111] on div "A_0_exercise_price, A_0_ref_comp_price Select Columns" at bounding box center [333, 117] width 251 height 21
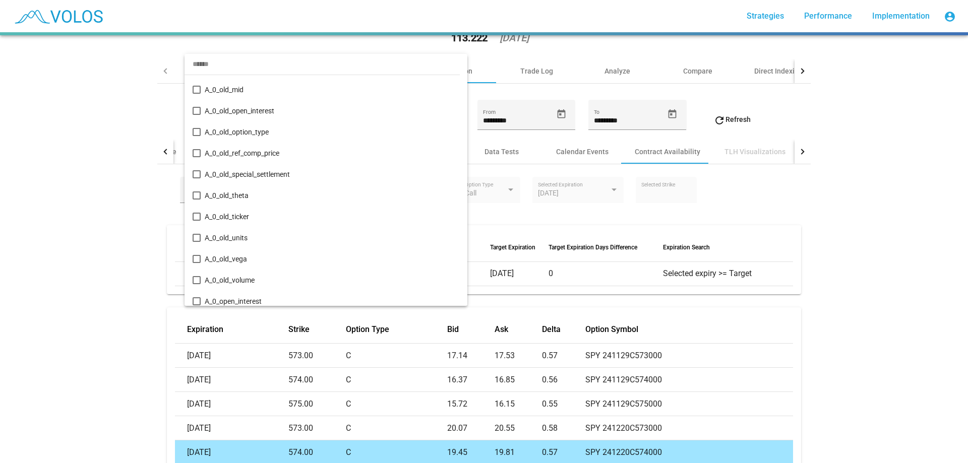
scroll to position [405, 0]
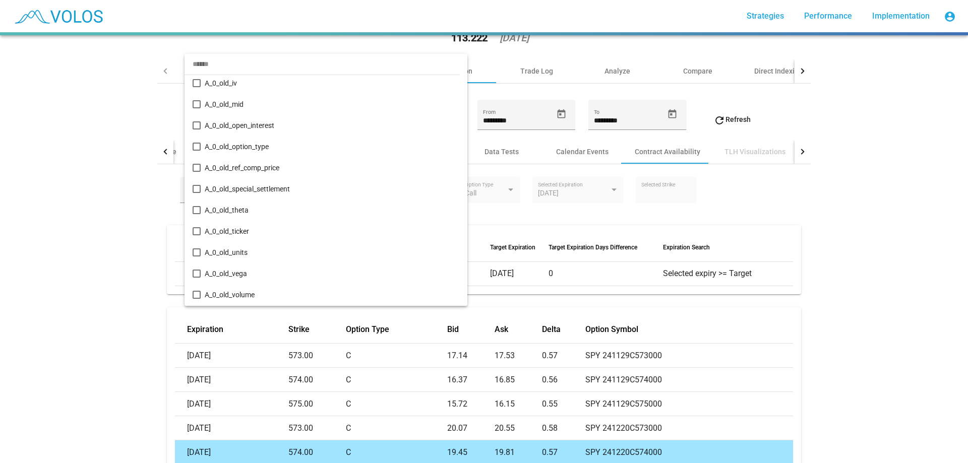
click at [98, 181] on div at bounding box center [484, 231] width 968 height 463
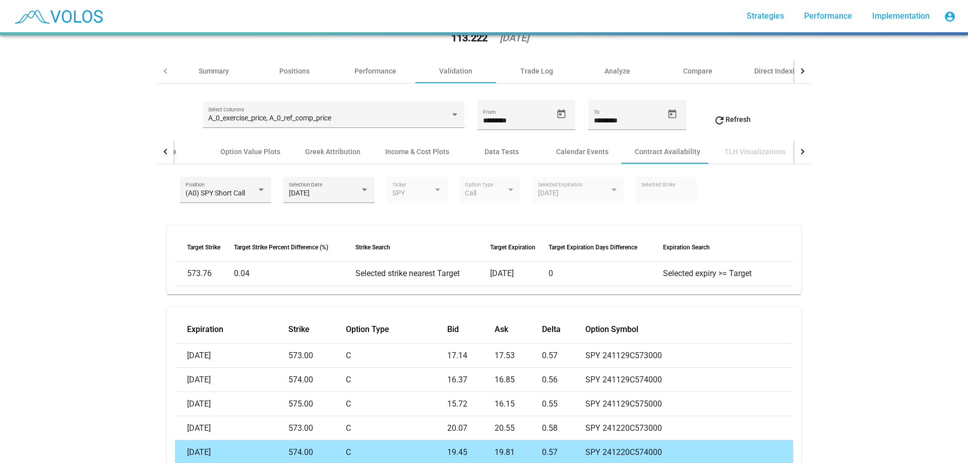
click at [158, 148] on div at bounding box center [165, 152] width 16 height 24
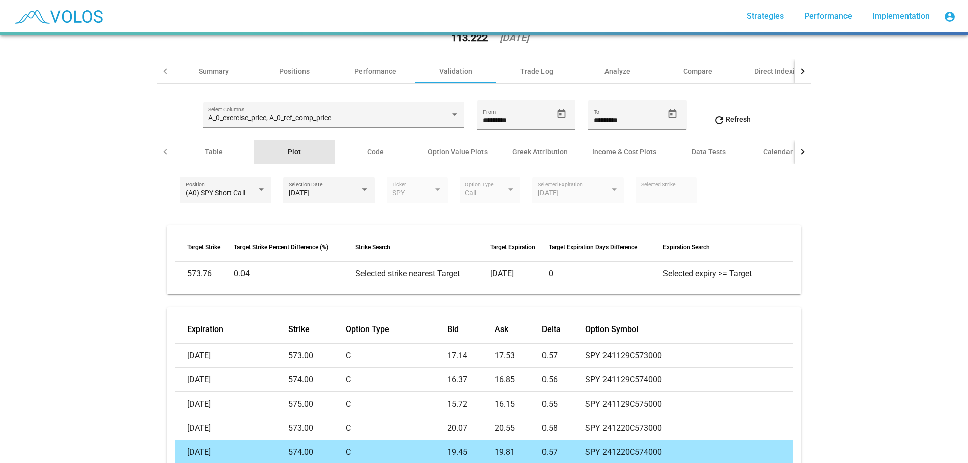
click at [288, 155] on div "Plot" at bounding box center [294, 152] width 13 height 10
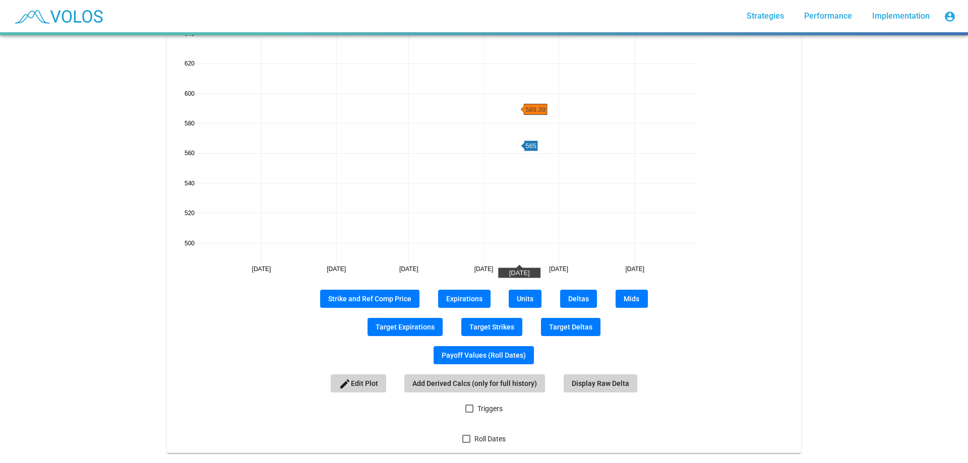
scroll to position [252, 0]
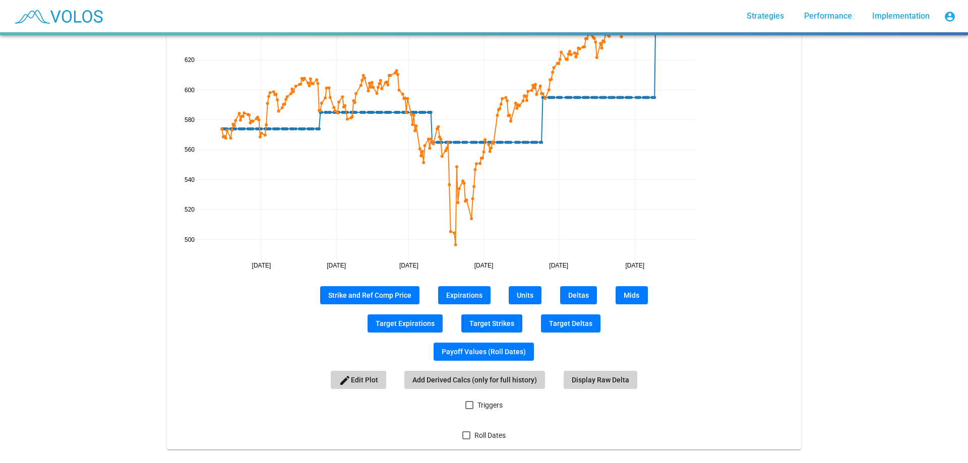
click at [628, 293] on span "Mids" at bounding box center [632, 296] width 16 height 8
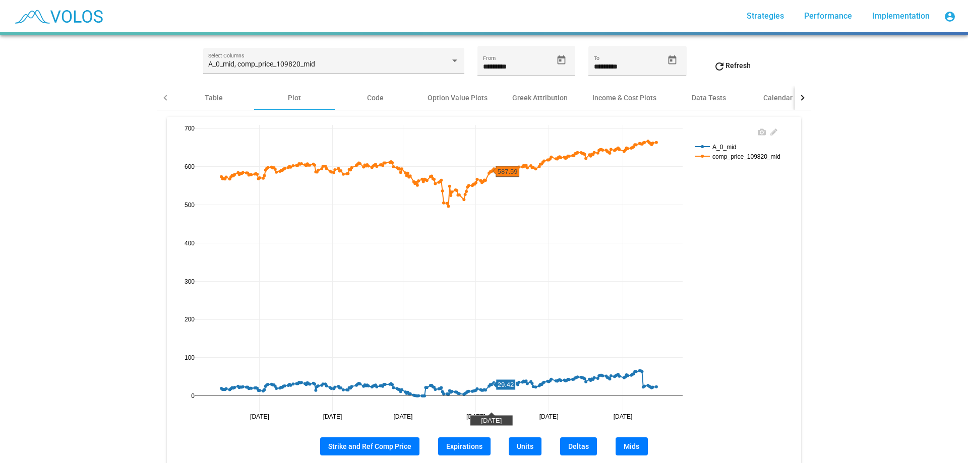
scroll to position [0, 0]
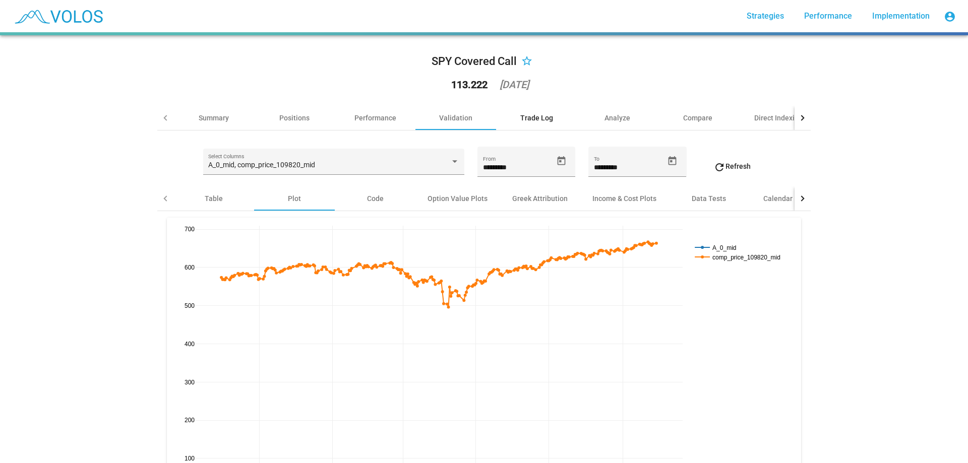
click at [533, 127] on div "Trade Log" at bounding box center [536, 118] width 81 height 24
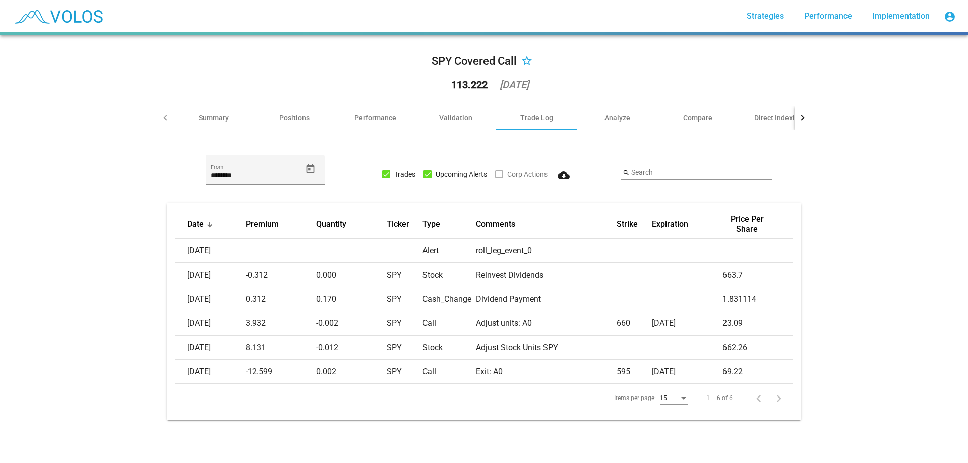
click at [141, 287] on div "SPY Covered Call star_border 113.222 2025-09-29 Summary Positions Performance V…" at bounding box center [484, 249] width 968 height 428
click at [103, 168] on div "SPY Covered Call star_border 113.222 2025-09-29 Summary Positions Performance V…" at bounding box center [484, 249] width 968 height 428
click at [858, 94] on div "SPY Covered Call star_border 113.222 2025-09-29 Summary Positions Performance V…" at bounding box center [484, 249] width 968 height 428
